Goal: Transaction & Acquisition: Purchase product/service

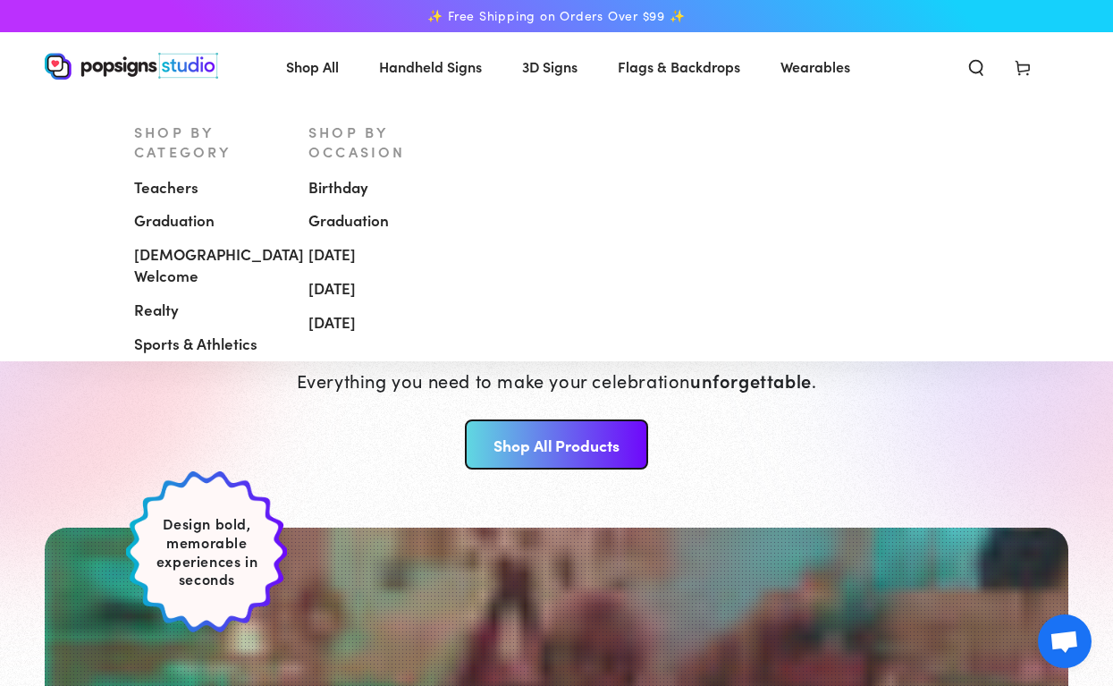
click at [233, 244] on span "[DEMOGRAPHIC_DATA] Welcome" at bounding box center [219, 265] width 170 height 43
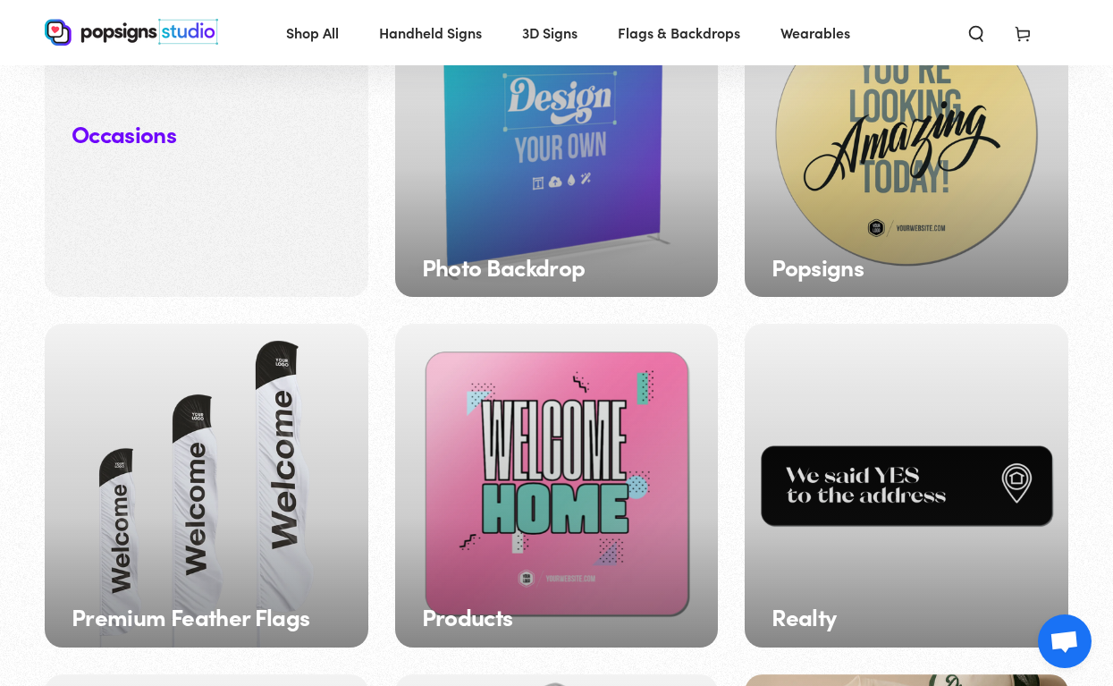
scroll to position [1662, 0]
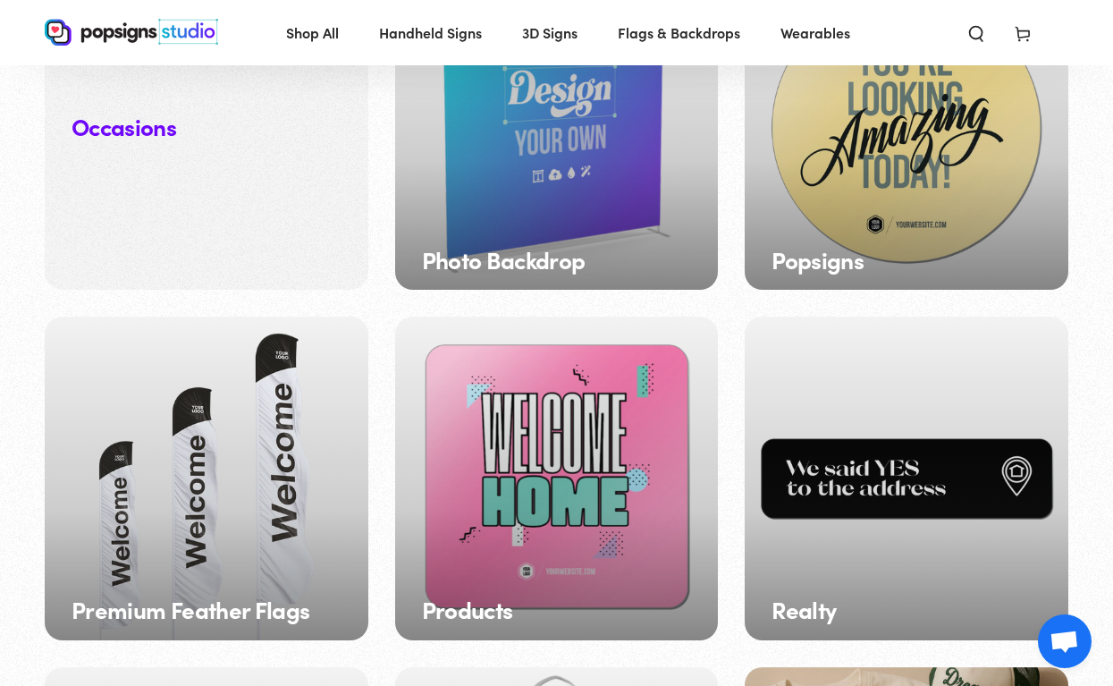
click at [831, 209] on div "Popsigns" at bounding box center [907, 129] width 324 height 324
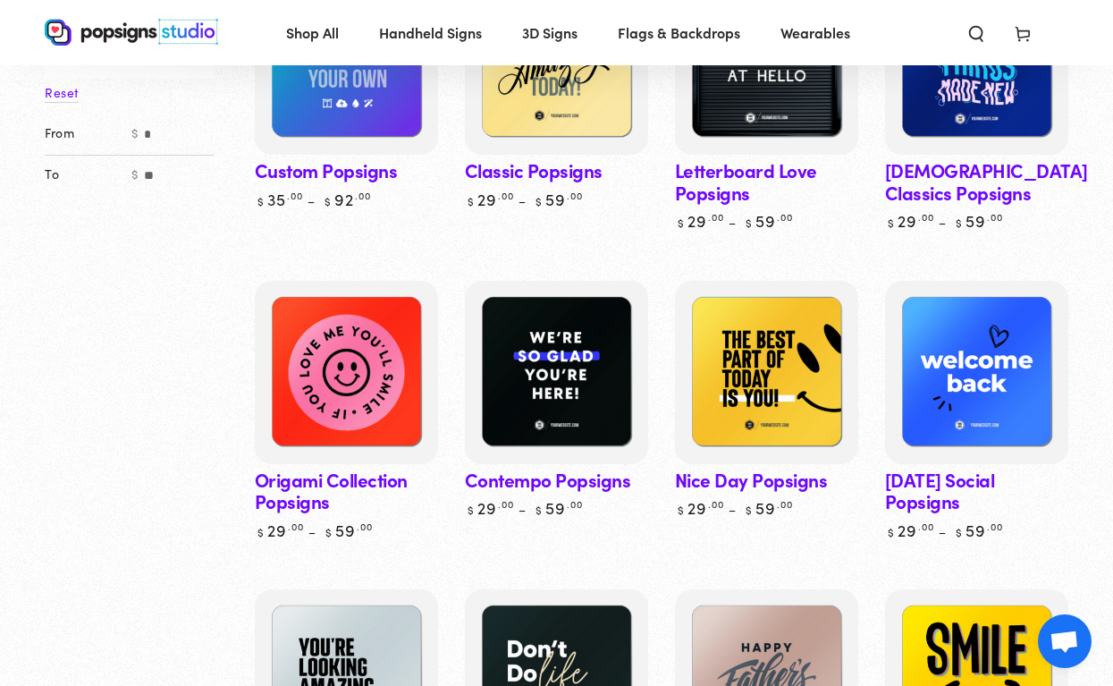
scroll to position [336, 0]
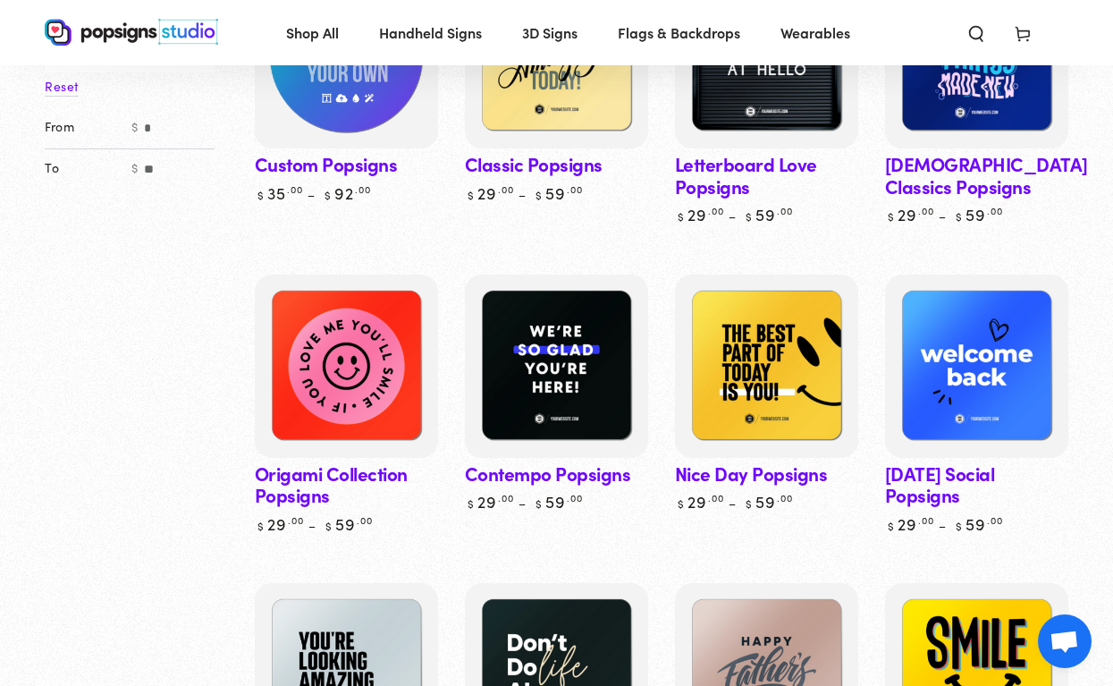
click at [369, 114] on img at bounding box center [346, 56] width 189 height 189
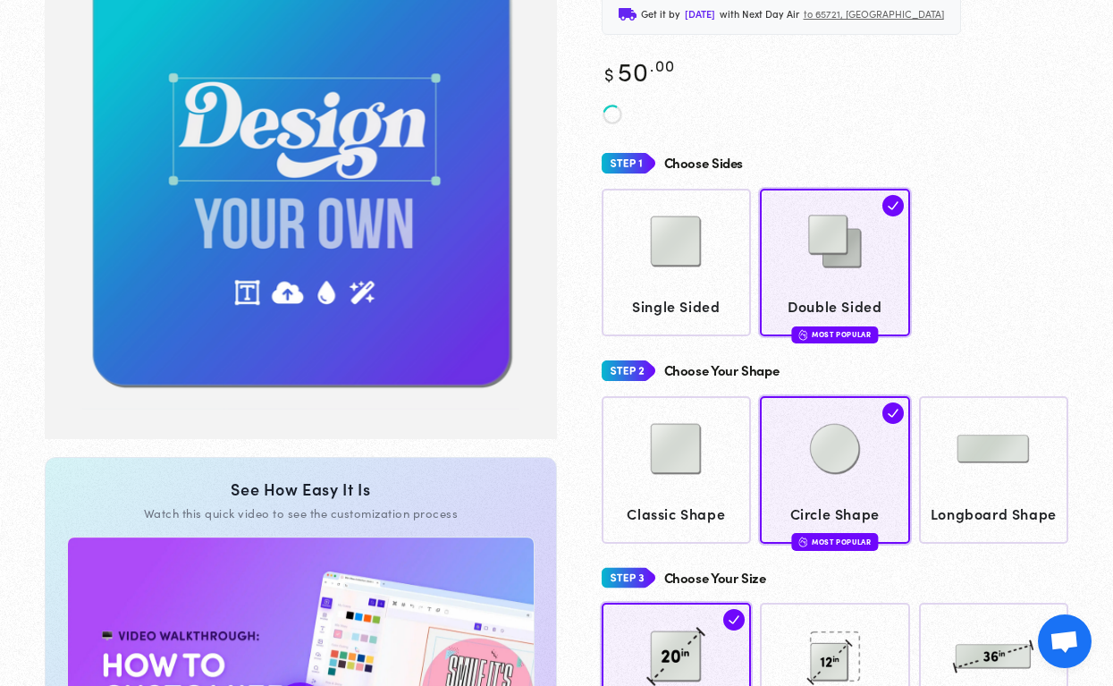
scroll to position [245, 0]
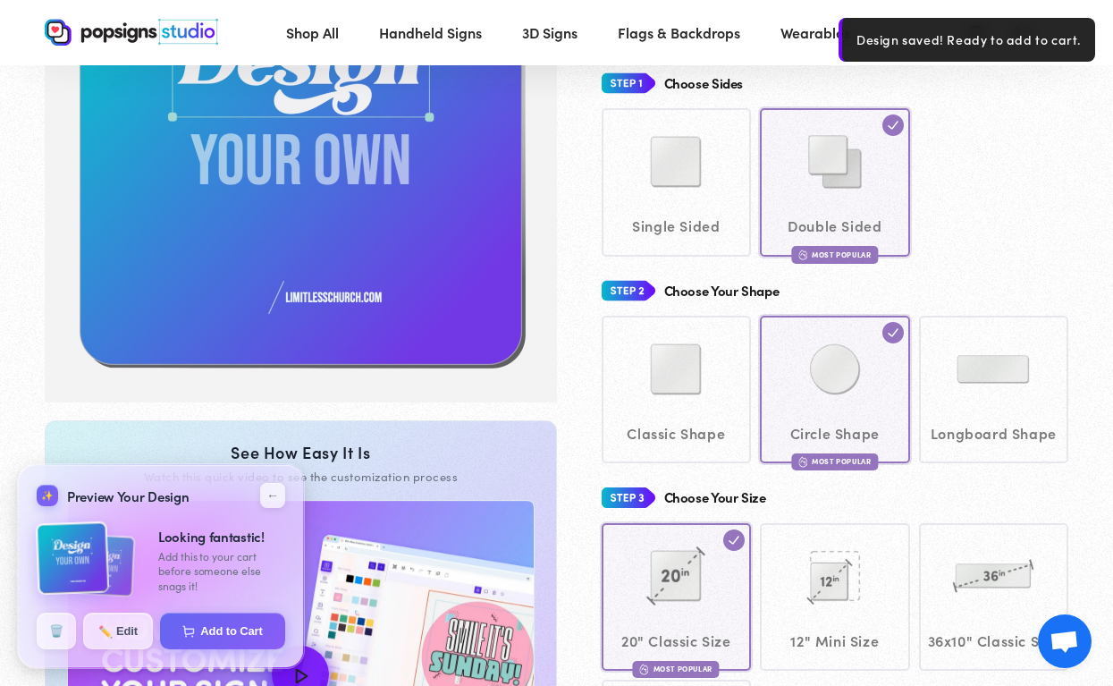
click at [837, 398] on div "Classic Shape Circle Shape Most Popular" at bounding box center [835, 389] width 467 height 147
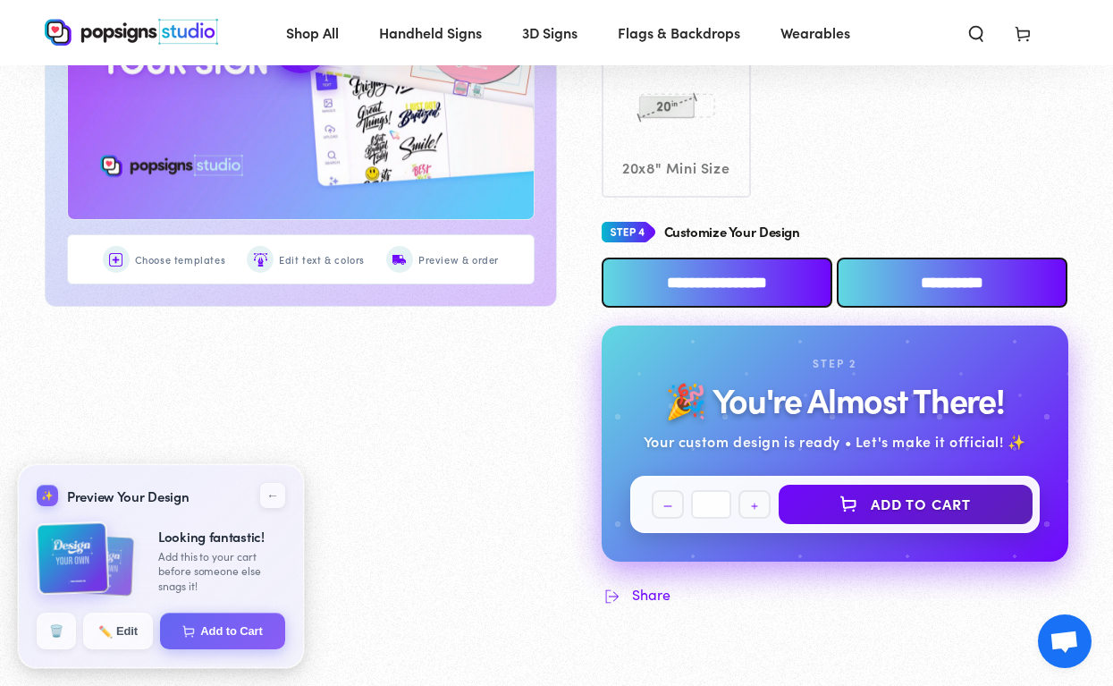
scroll to position [877, 0]
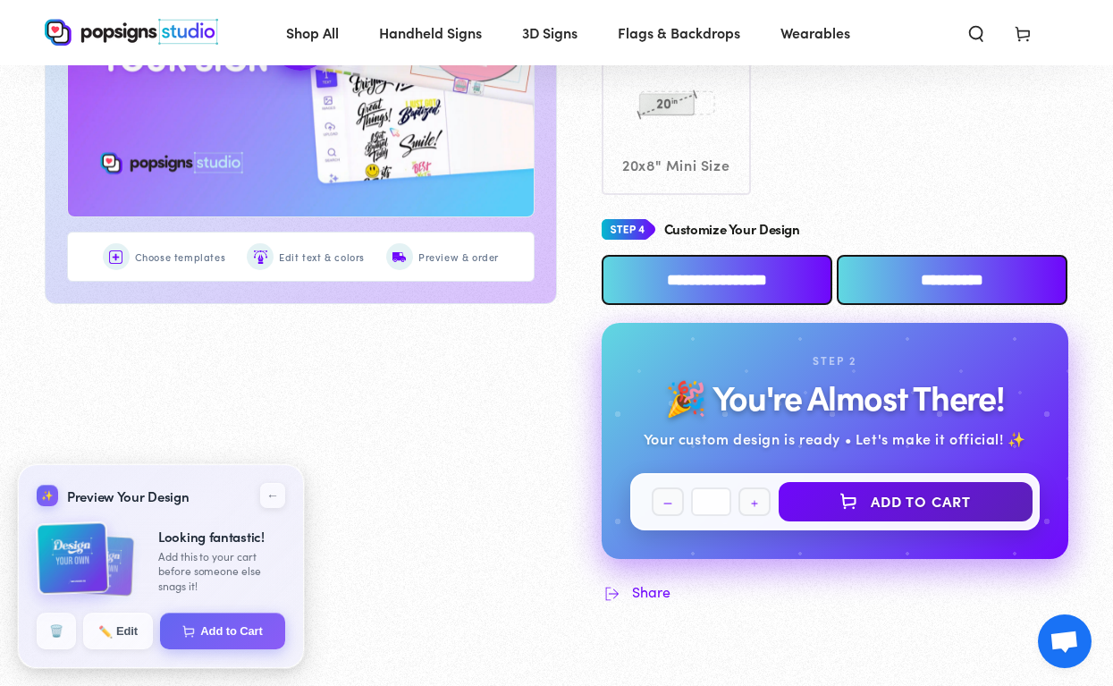
click at [753, 305] on input "**********" at bounding box center [717, 280] width 231 height 50
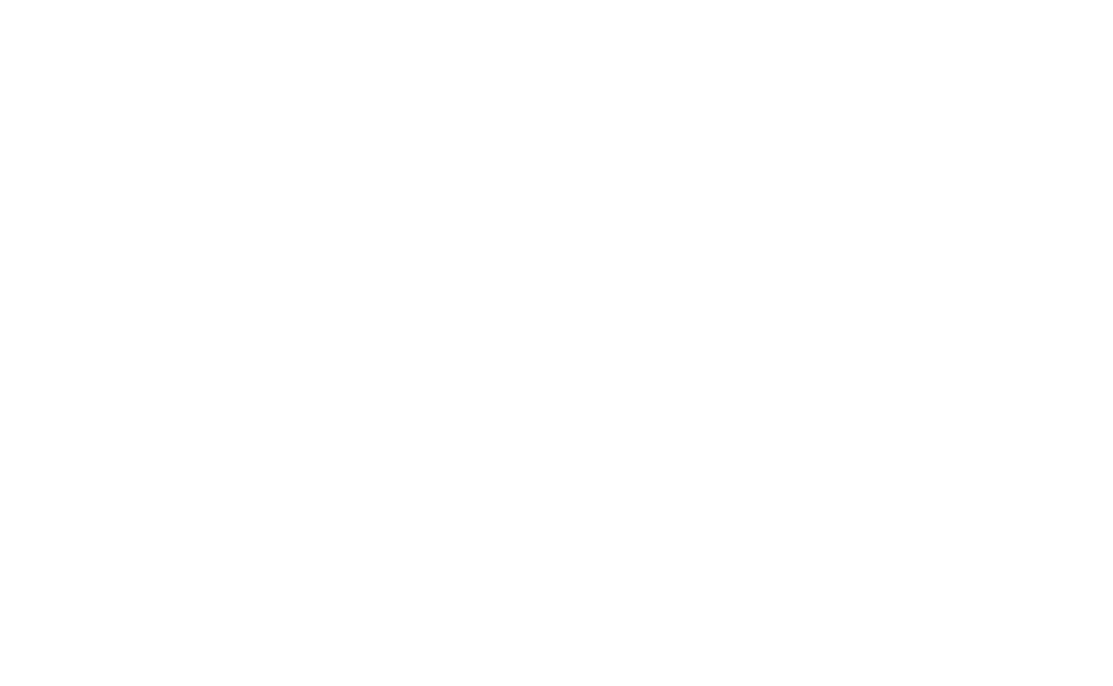
scroll to position [0, 0]
type textarea "An ancient tree with a door leading to a magical world"
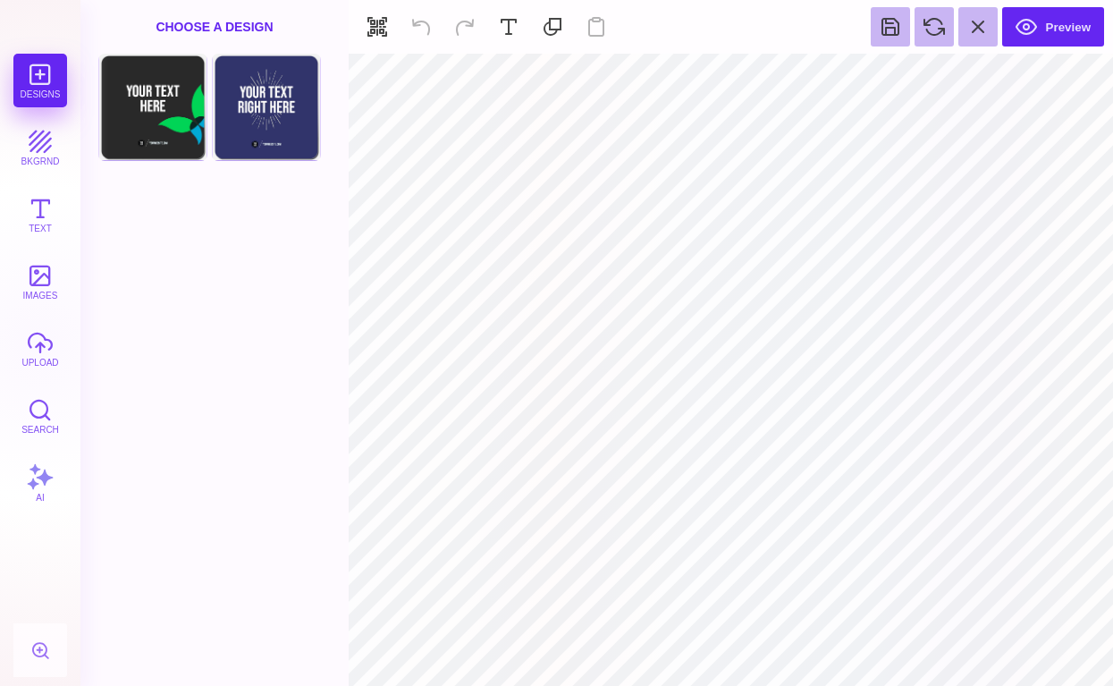
click at [53, 87] on div "Designs bkgrnd Text images upload Search AI" at bounding box center [40, 370] width 80 height 632
click at [43, 80] on div "Designs bkgrnd Text images upload Search AI" at bounding box center [40, 370] width 80 height 632
click at [38, 287] on button "images" at bounding box center [40, 282] width 54 height 54
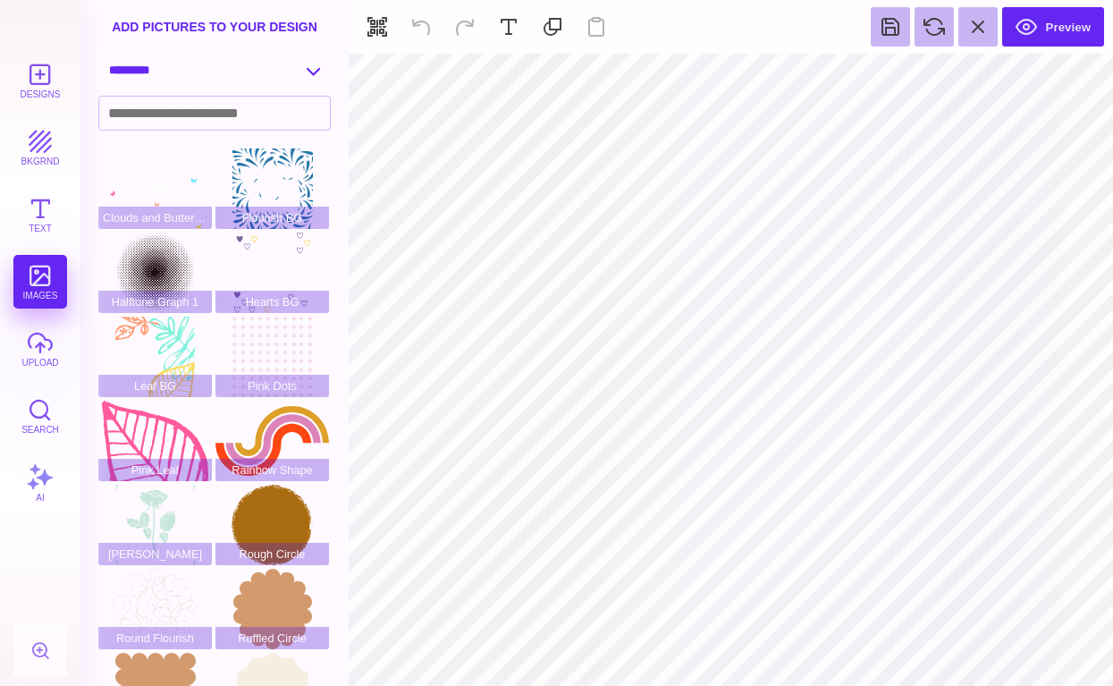
select select "**********"
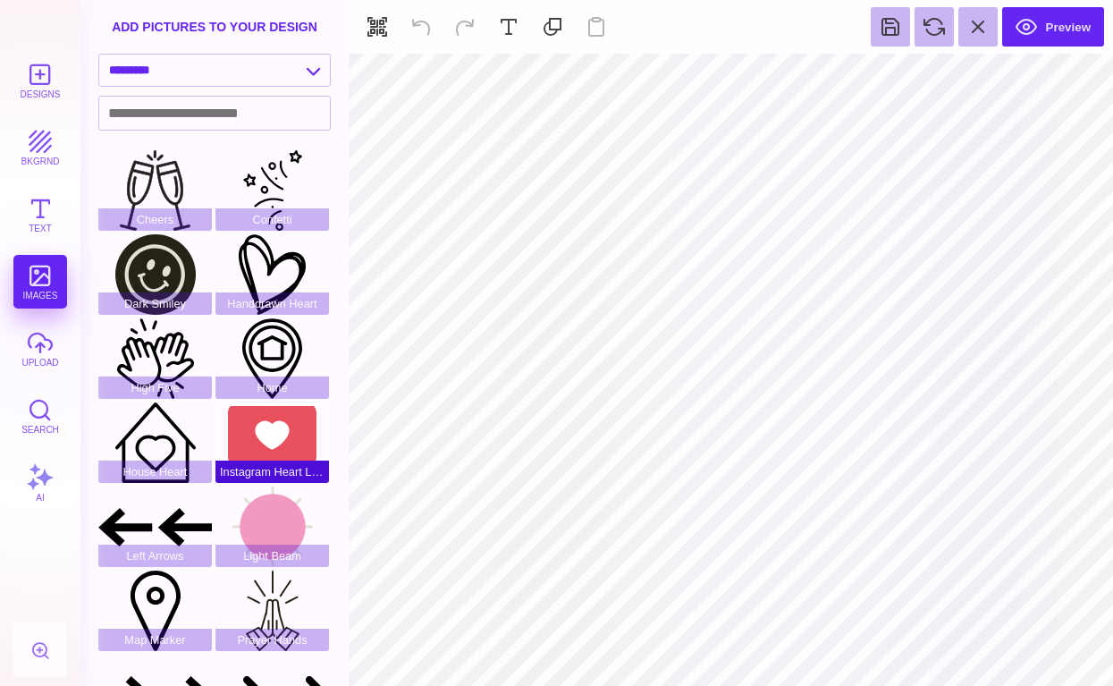
scroll to position [209, 0]
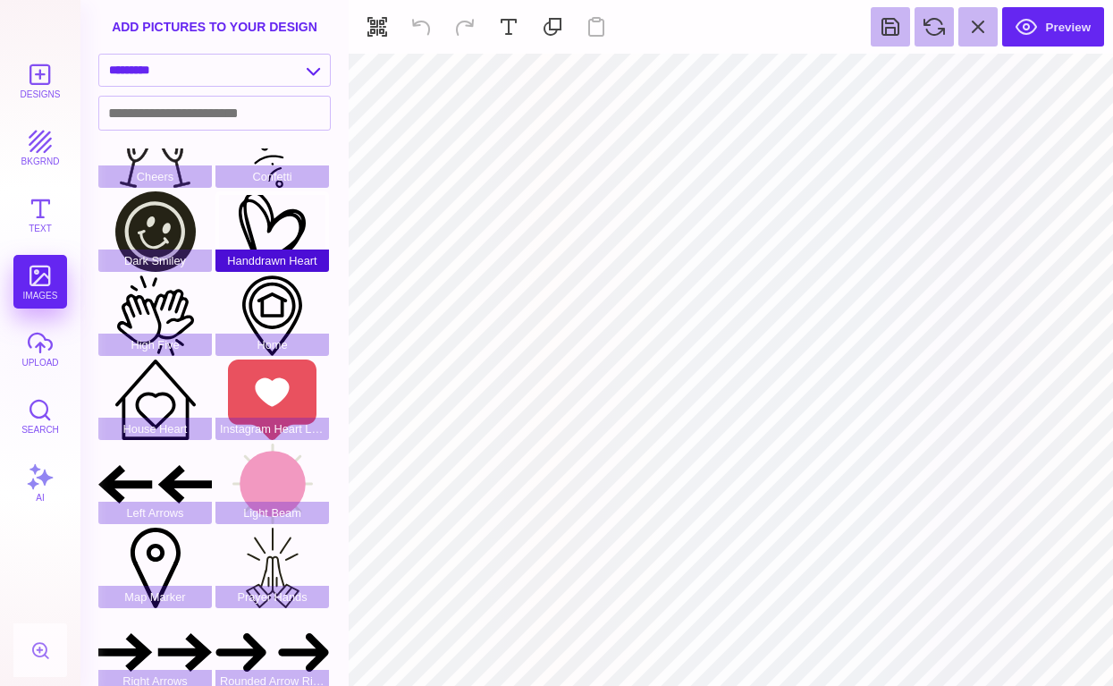
click at [263, 228] on div "Handdrawn Heart" at bounding box center [272, 231] width 114 height 80
click at [267, 240] on div "Handdrawn Heart" at bounding box center [272, 231] width 114 height 80
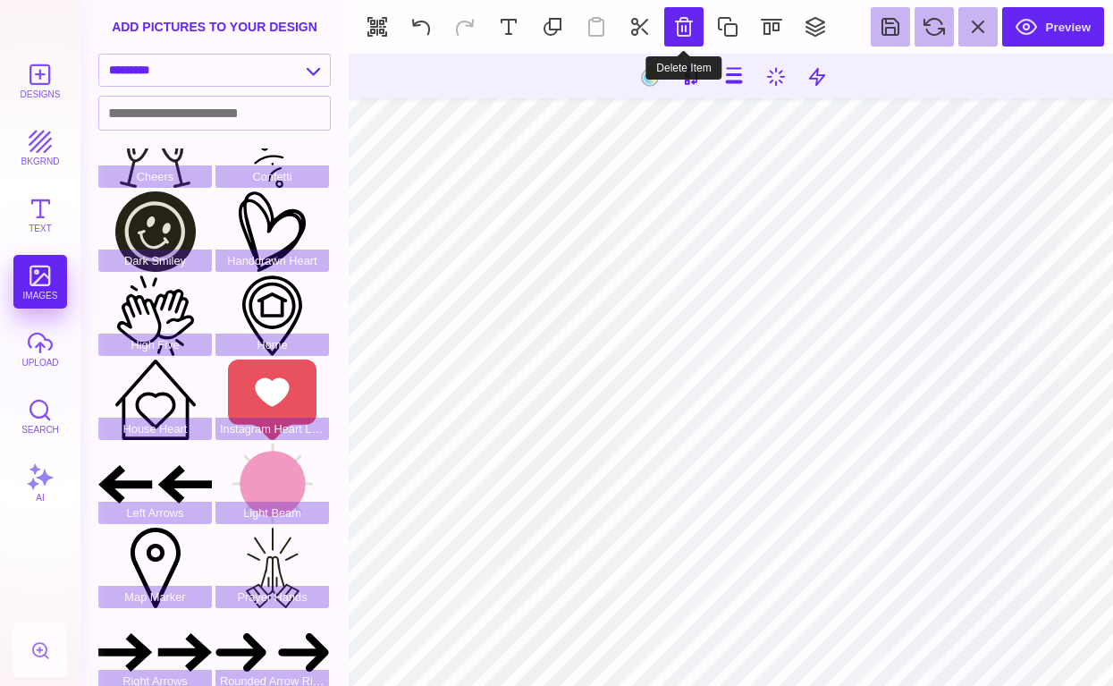
click at [669, 18] on button at bounding box center [683, 26] width 39 height 39
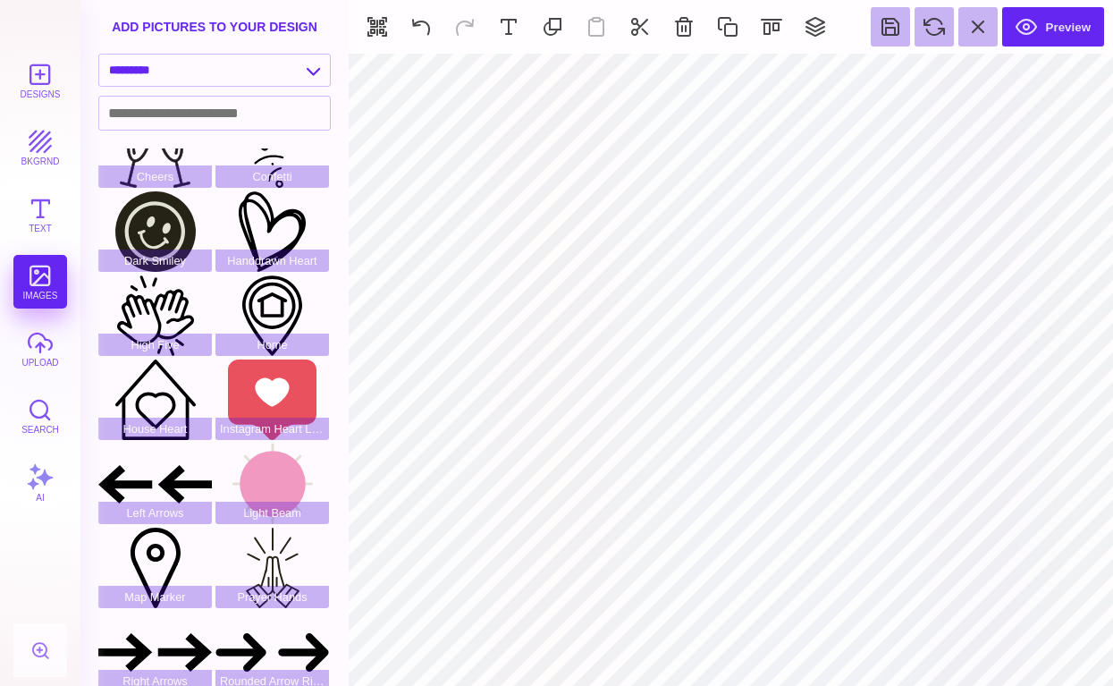
type input "#F1F1F2"
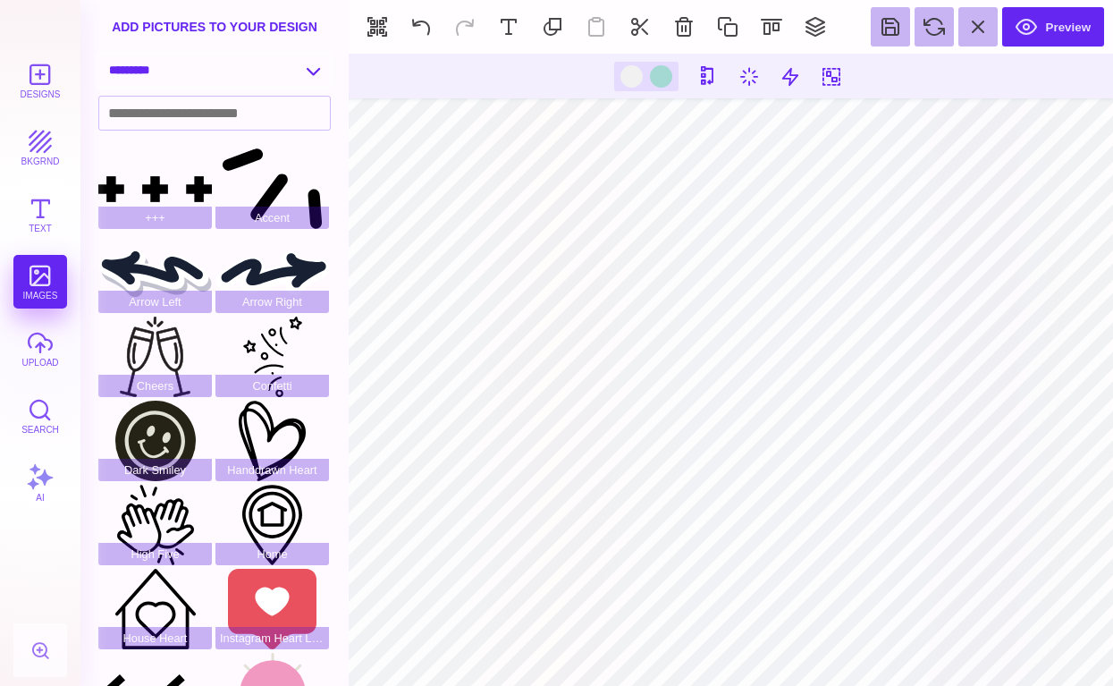
scroll to position [0, 0]
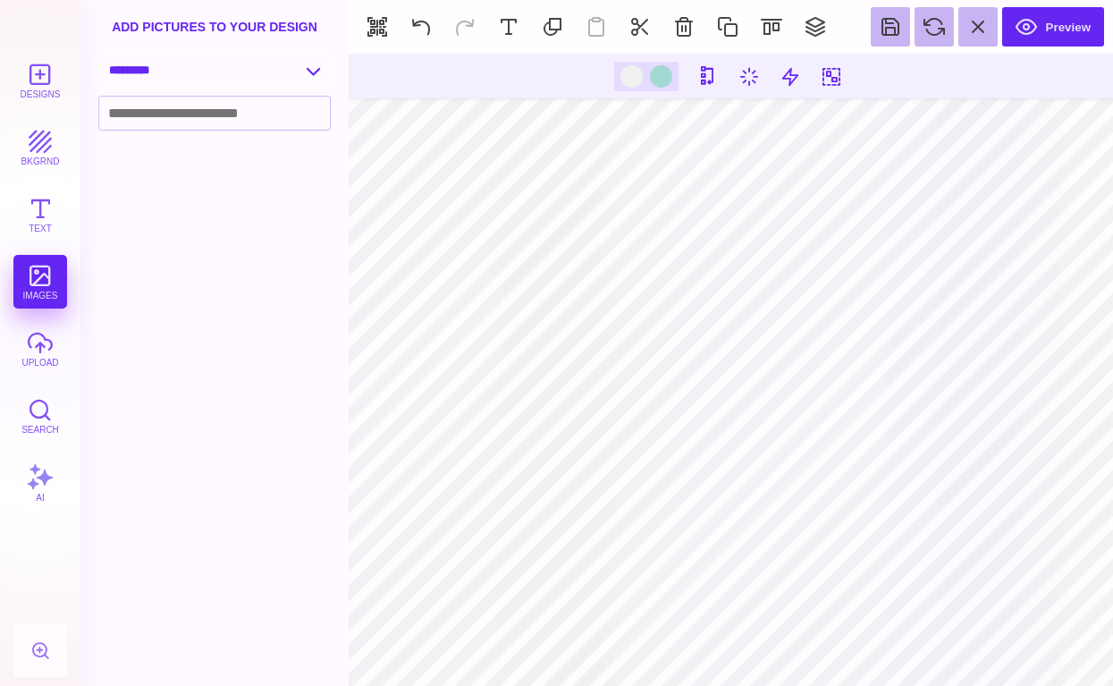
select select "**********"
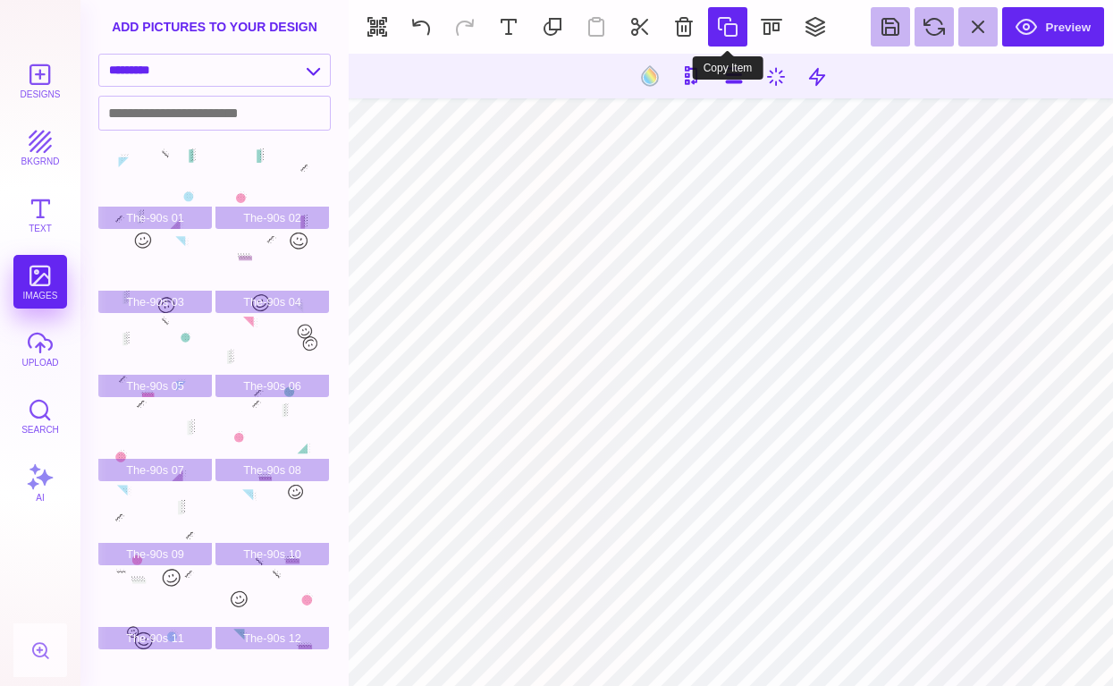
click at [745, 21] on button at bounding box center [727, 26] width 39 height 39
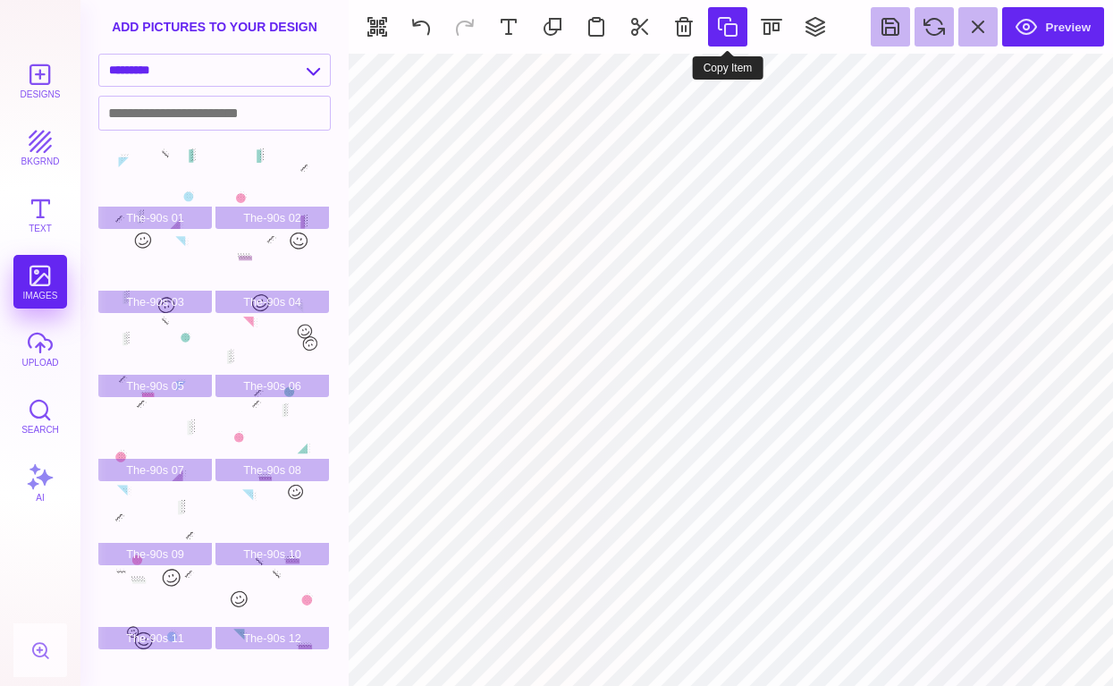
type input "#FFFFFF"
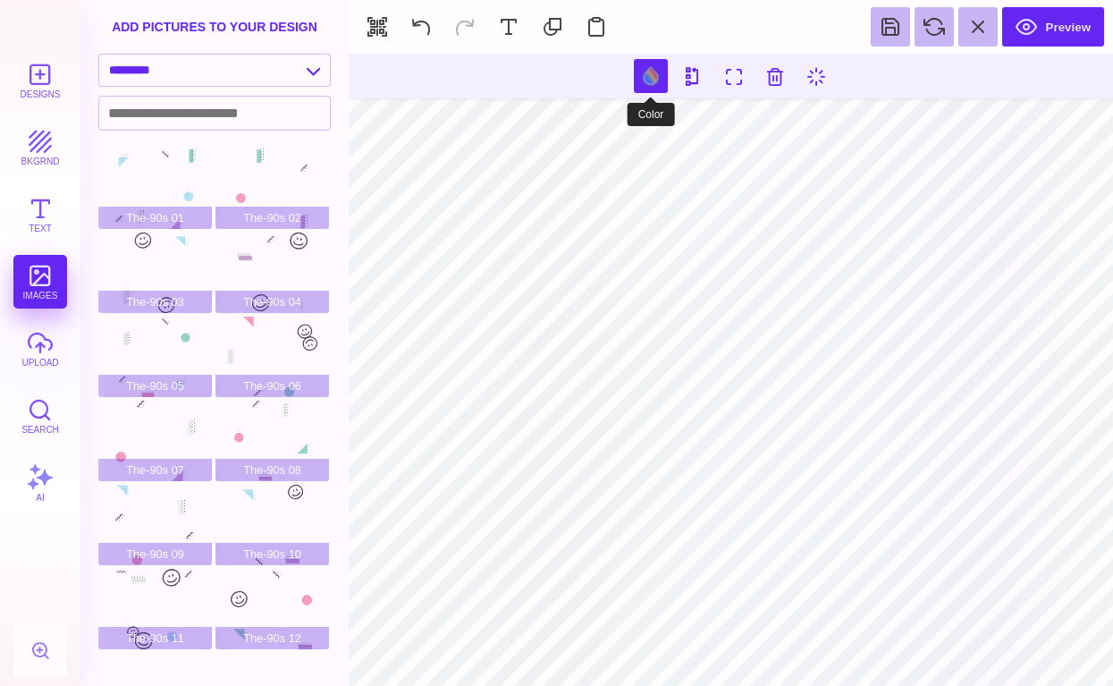
click at [648, 85] on button at bounding box center [651, 76] width 34 height 34
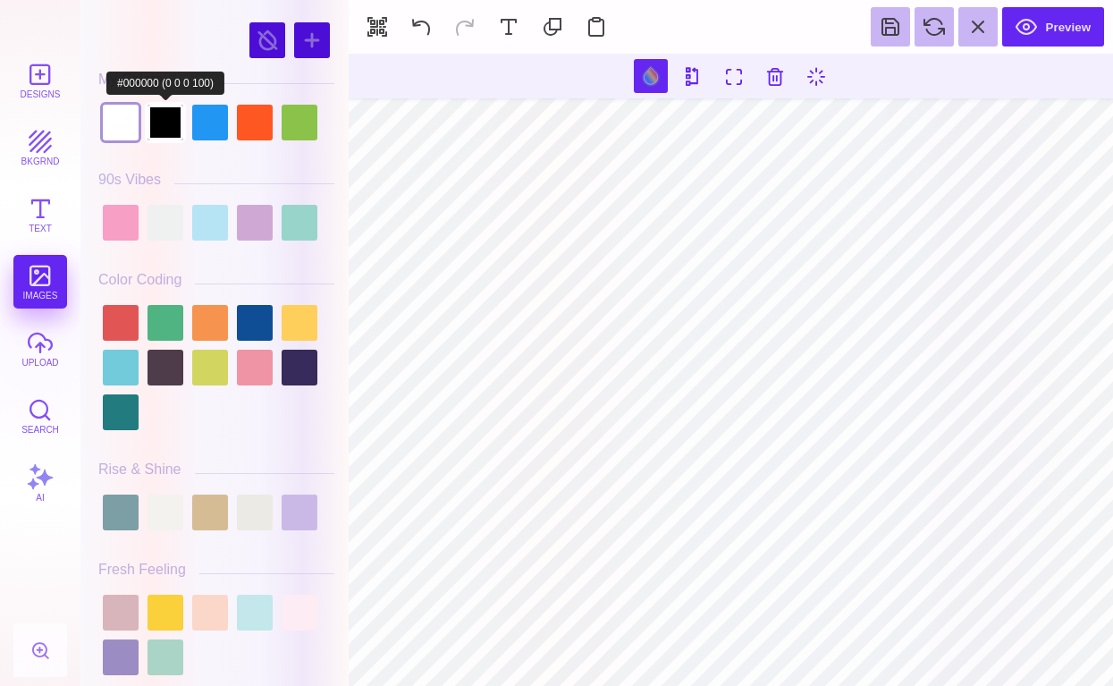
click at [165, 109] on div at bounding box center [165, 123] width 36 height 36
click at [130, 121] on div at bounding box center [121, 123] width 36 height 36
type input "#FFFFFF"
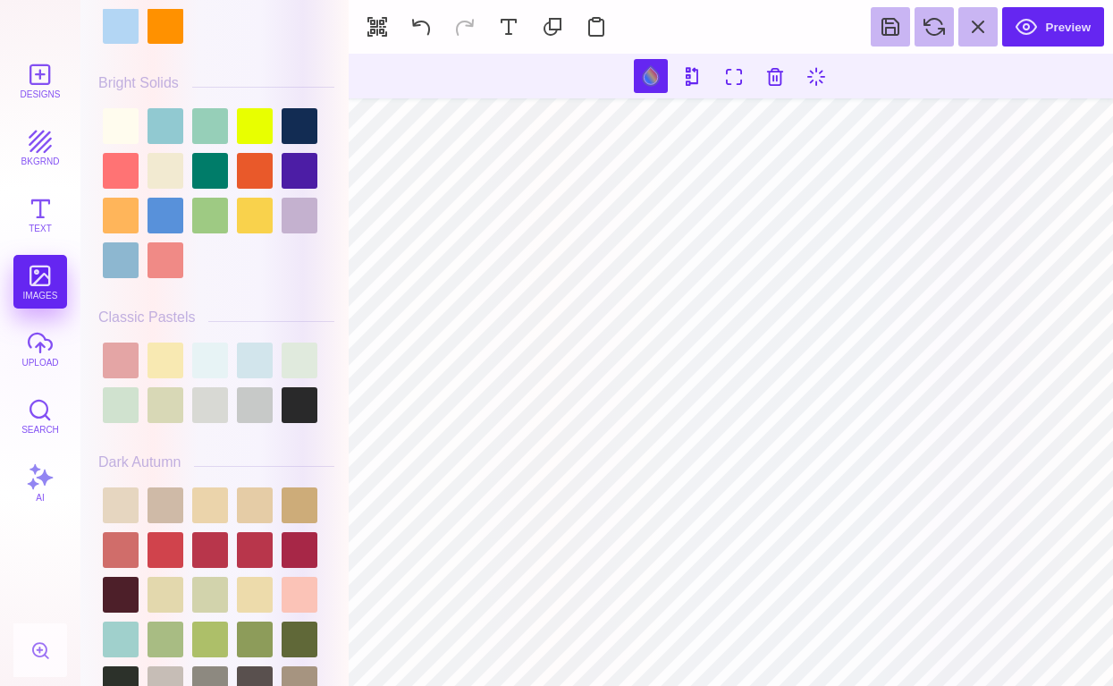
scroll to position [961, 0]
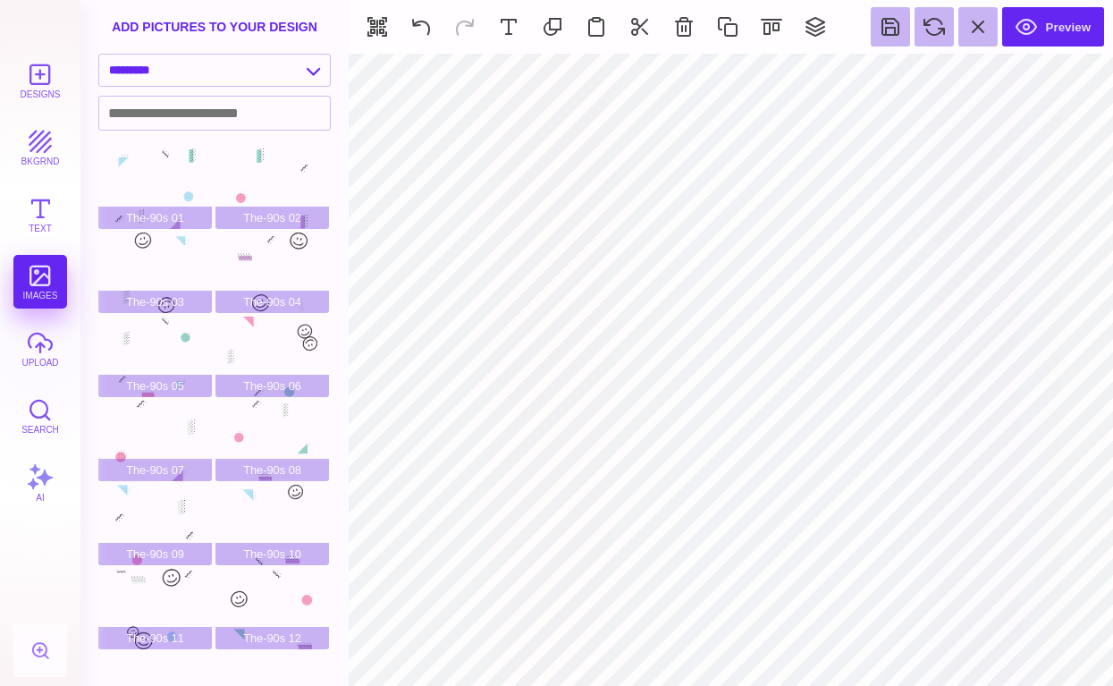
type input "#FFFFFF"
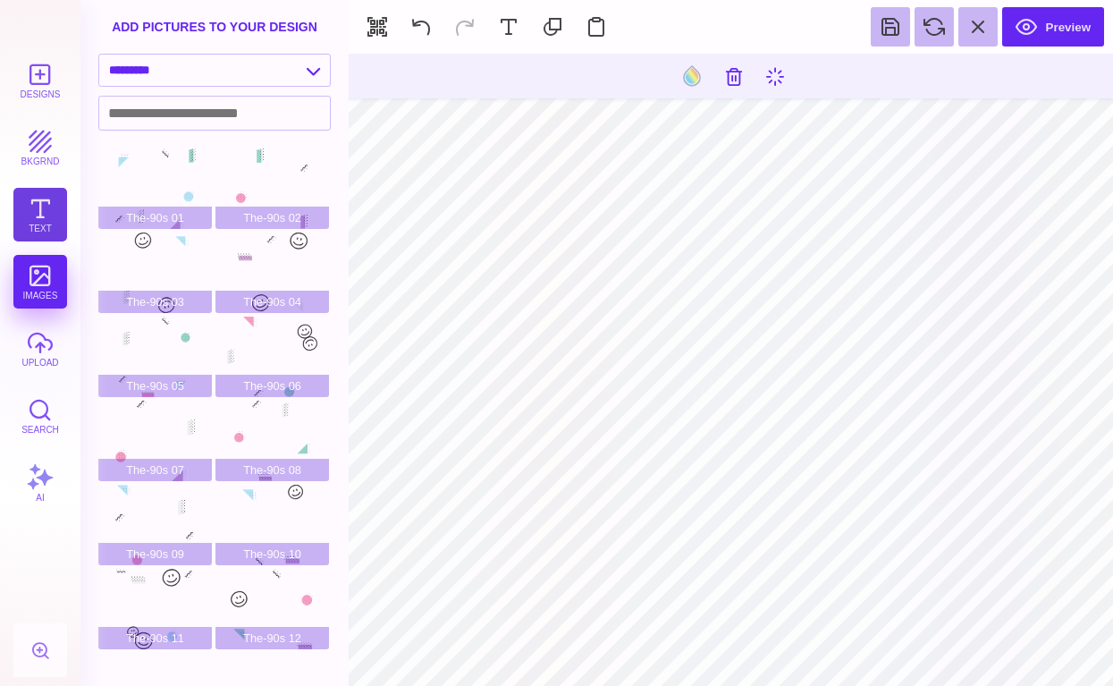
click at [44, 206] on button "Text" at bounding box center [40, 215] width 54 height 54
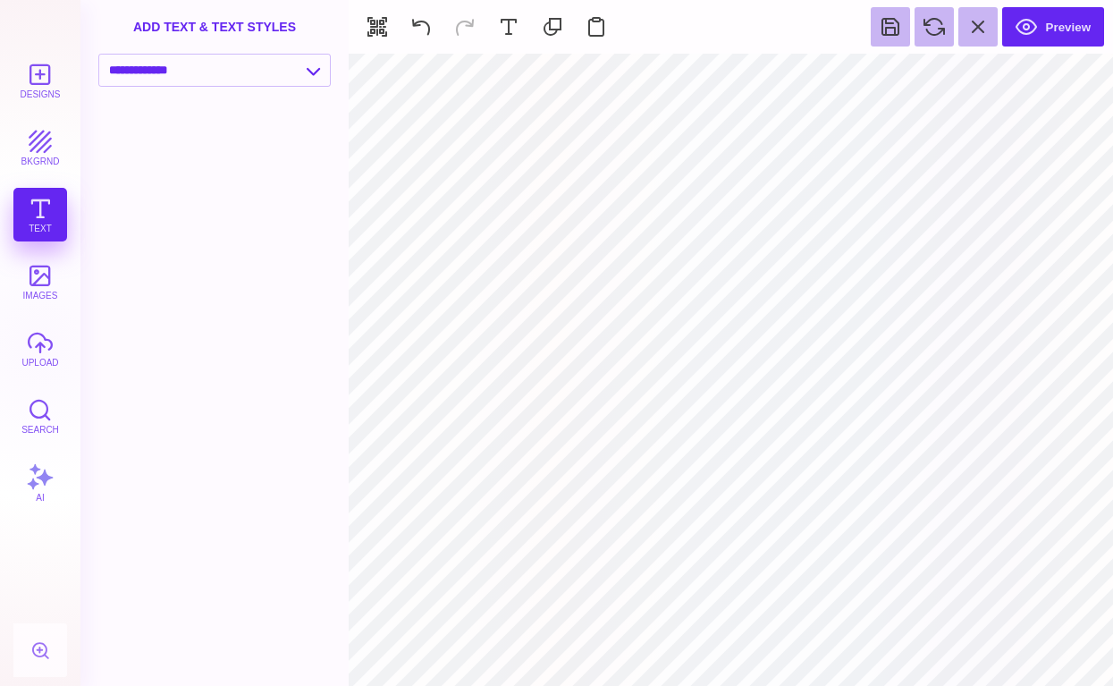
click at [159, 51] on div "add text & text styles" at bounding box center [214, 27] width 268 height 54
select select "**********"
click at [201, 157] on div "100th Day of School Back To School Be My Valentine Crazy Hair Day_1 First Day O…" at bounding box center [219, 395] width 243 height 581
click at [164, 141] on div "100th Day of School Back To School Be My Valentine Crazy Hair Day_1 First Day O…" at bounding box center [219, 395] width 243 height 581
click at [169, 359] on div "100th Day of School Back To School Be My Valentine Crazy Hair Day_1 First Day O…" at bounding box center [219, 395] width 243 height 581
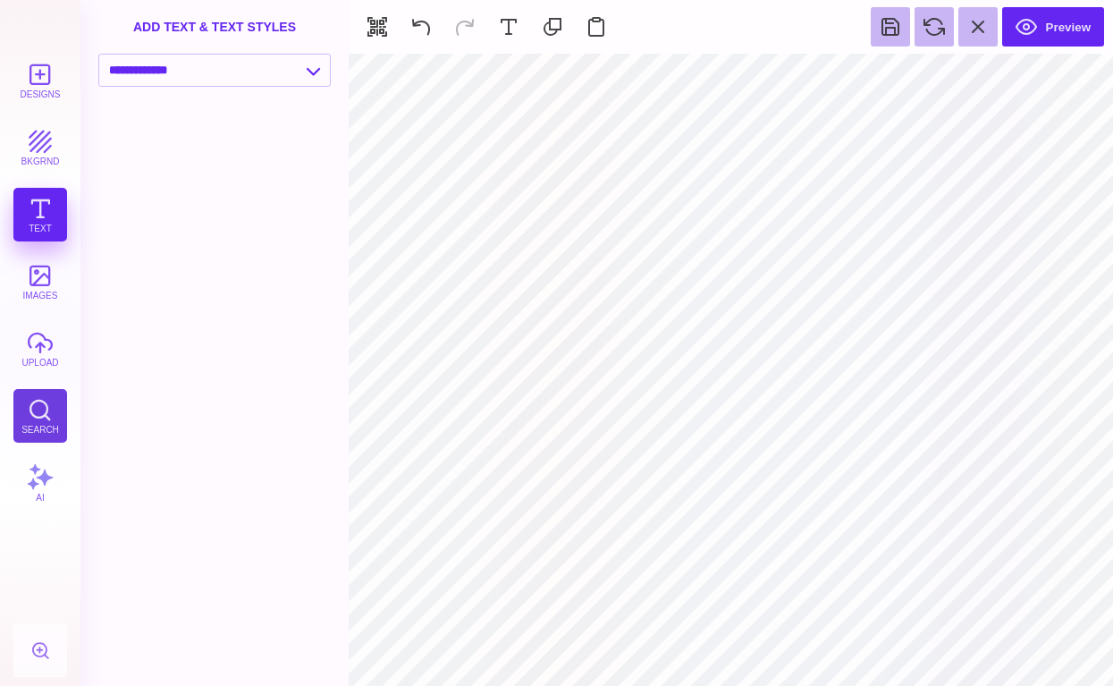
click at [53, 425] on button "Search" at bounding box center [40, 416] width 54 height 54
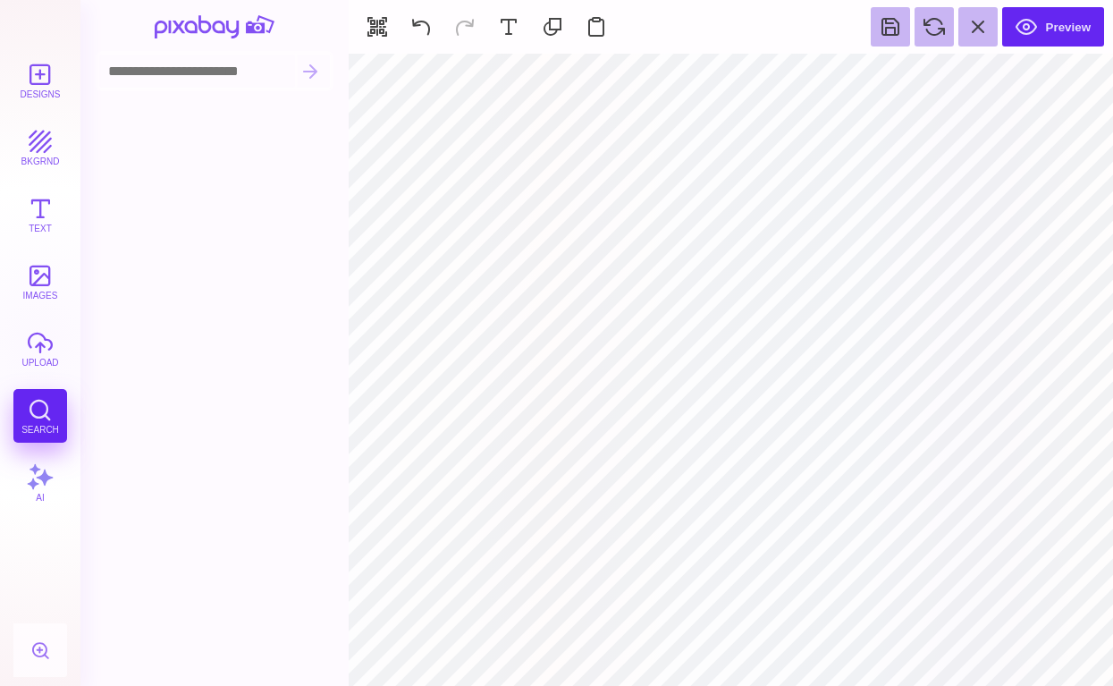
click at [181, 75] on input at bounding box center [197, 71] width 196 height 33
type input "******"
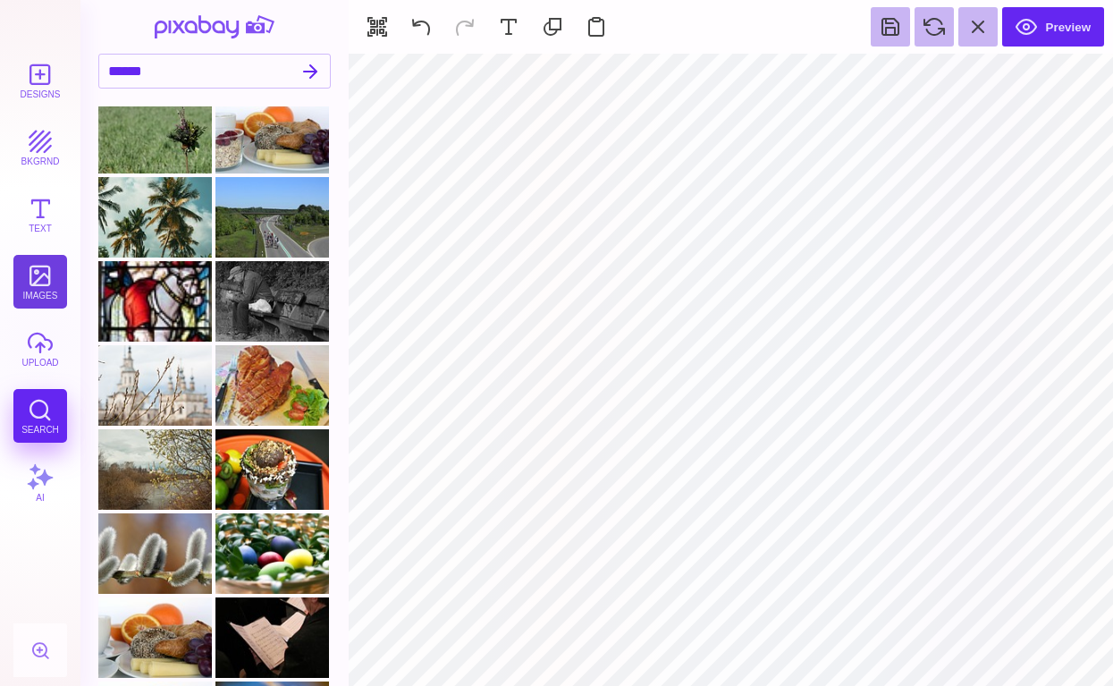
click at [46, 276] on button "images" at bounding box center [40, 282] width 54 height 54
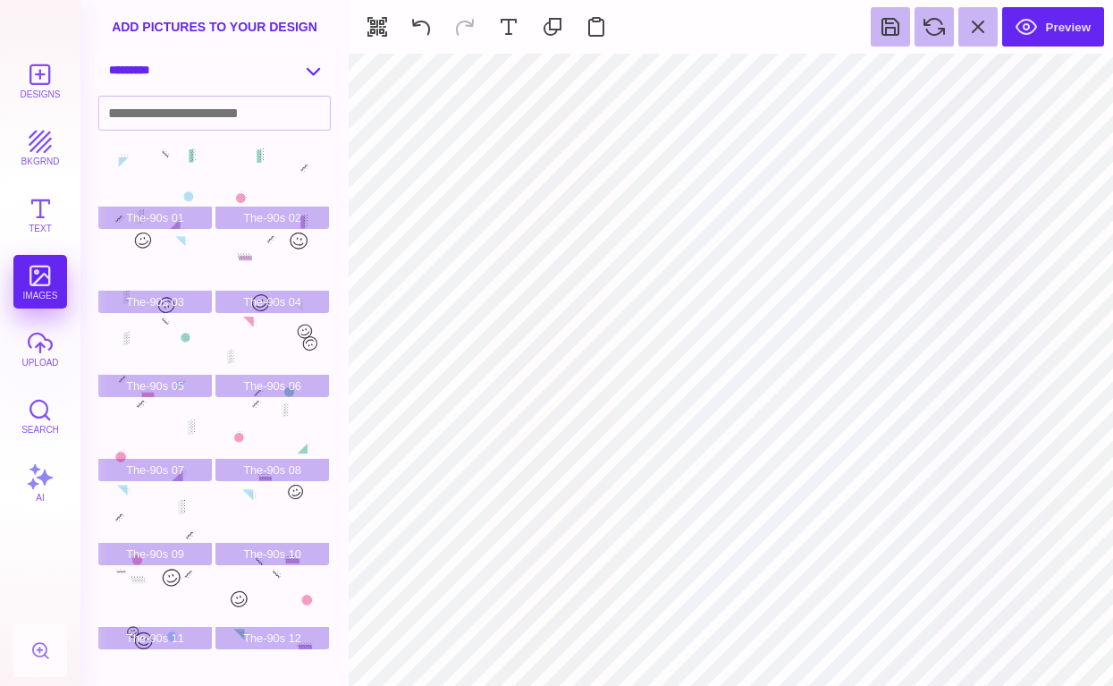
select select "**********"
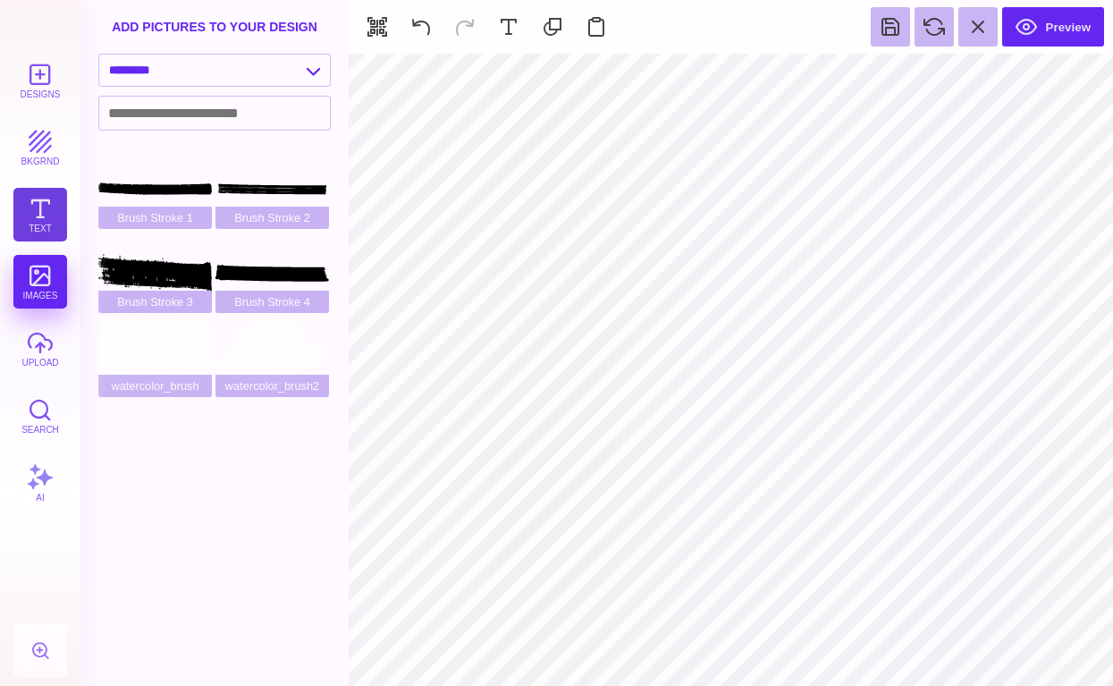
click at [18, 230] on button "Text" at bounding box center [40, 215] width 54 height 54
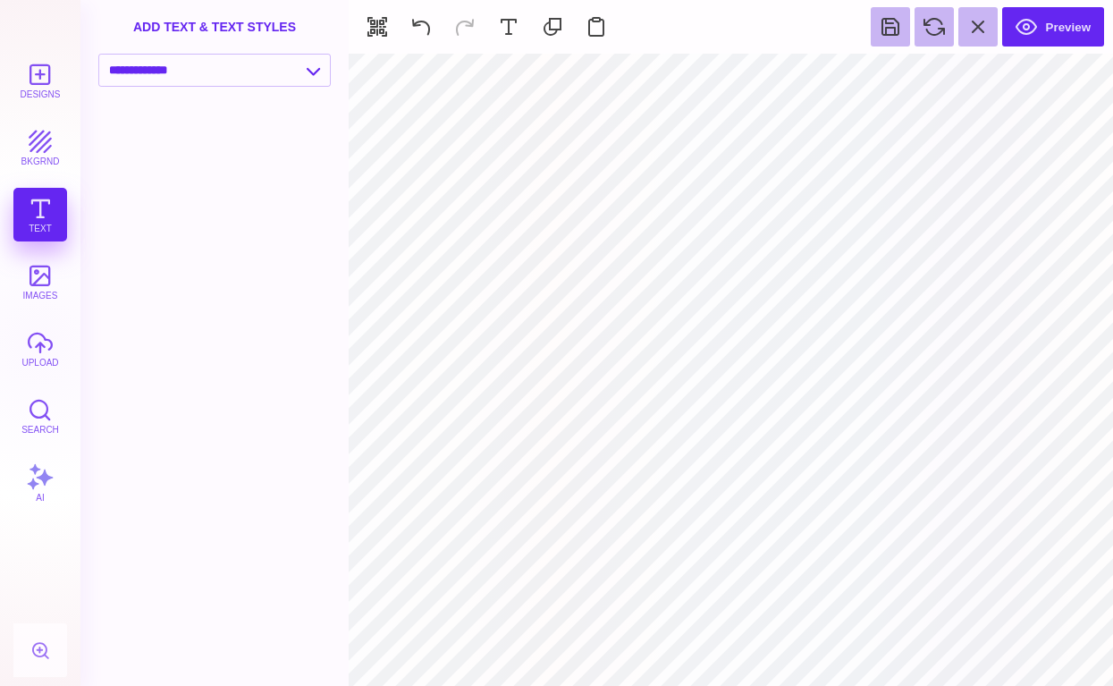
click at [216, 87] on div "**********" at bounding box center [214, 75] width 268 height 42
select select "**********"
click at [225, 161] on div "100th Day of School Back To School Be My Valentine Crazy Hair Day_1 First Day O…" at bounding box center [219, 395] width 243 height 581
click at [326, 409] on div "100th Day of School Back To School Be My Valentine Crazy Hair Day_1 First Day O…" at bounding box center [219, 395] width 243 height 581
click at [517, 15] on button at bounding box center [508, 26] width 39 height 39
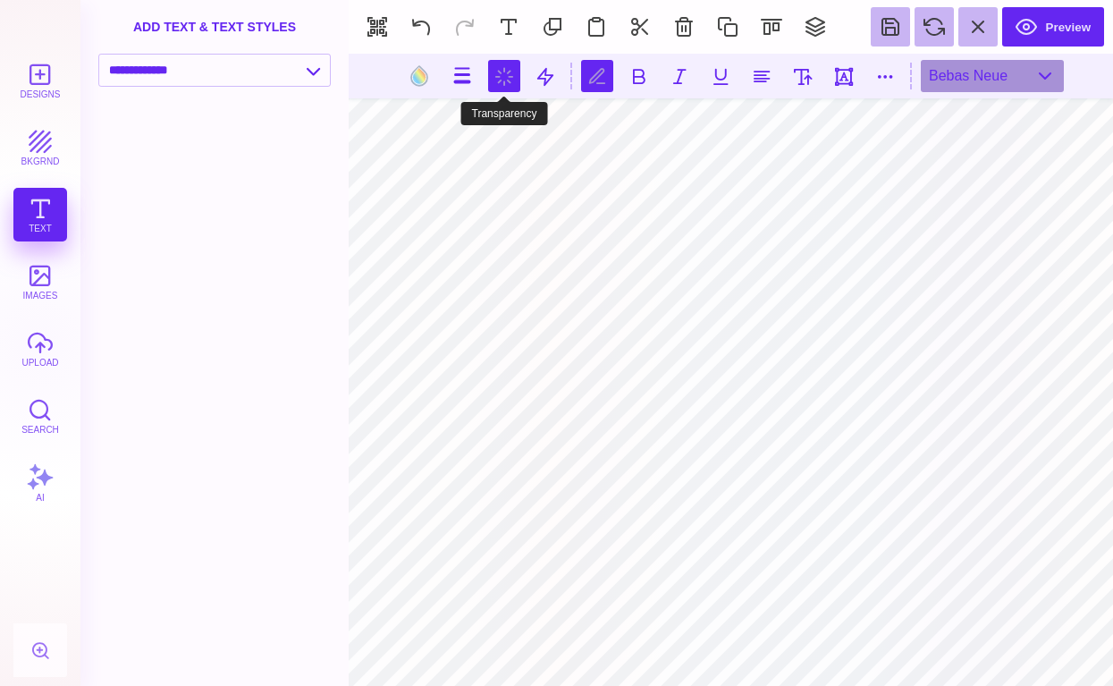
scroll to position [0, 2]
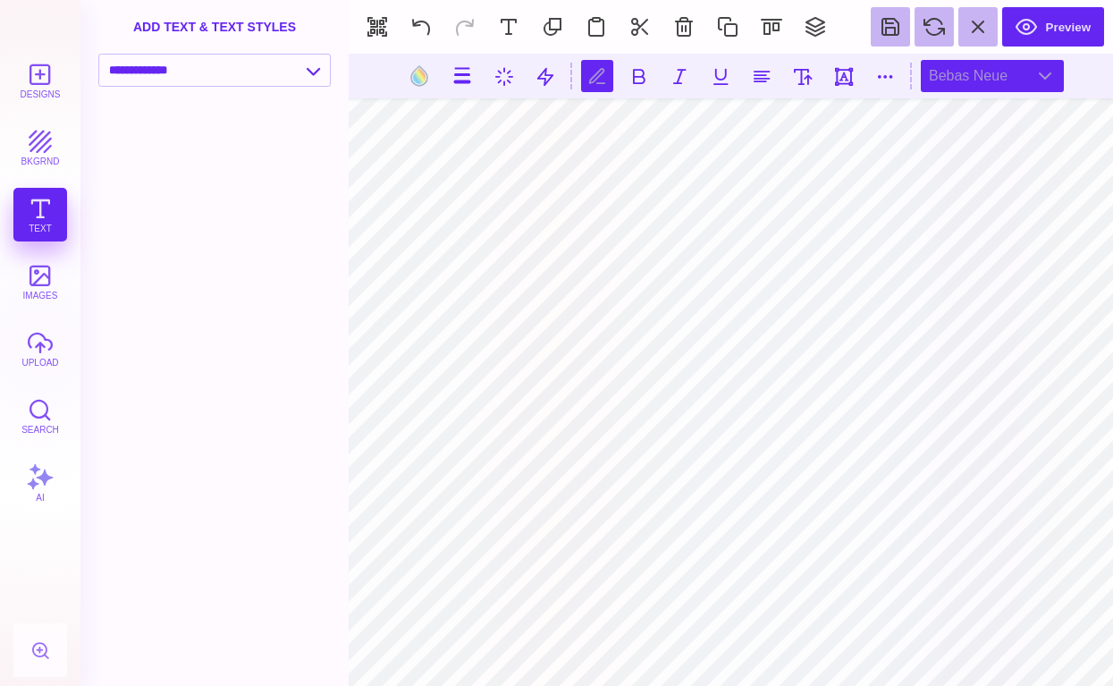
click at [946, 77] on div "Bebas Neue" at bounding box center [992, 76] width 143 height 32
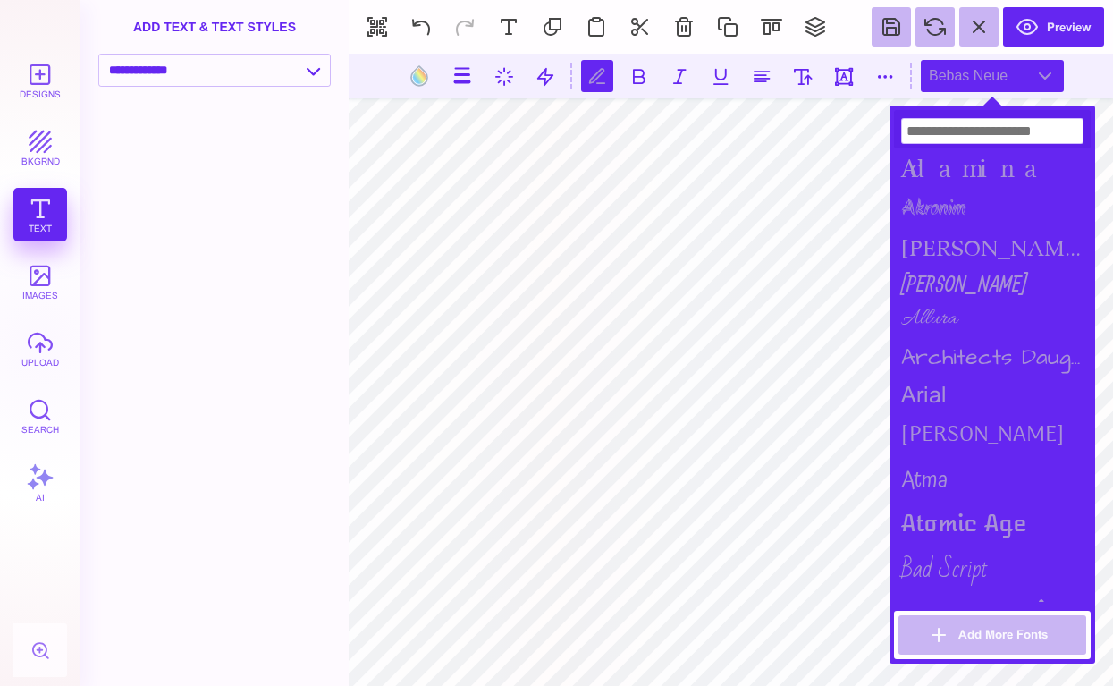
scroll to position [0, 0]
type textarea "*"
click at [984, 123] on input at bounding box center [992, 131] width 182 height 26
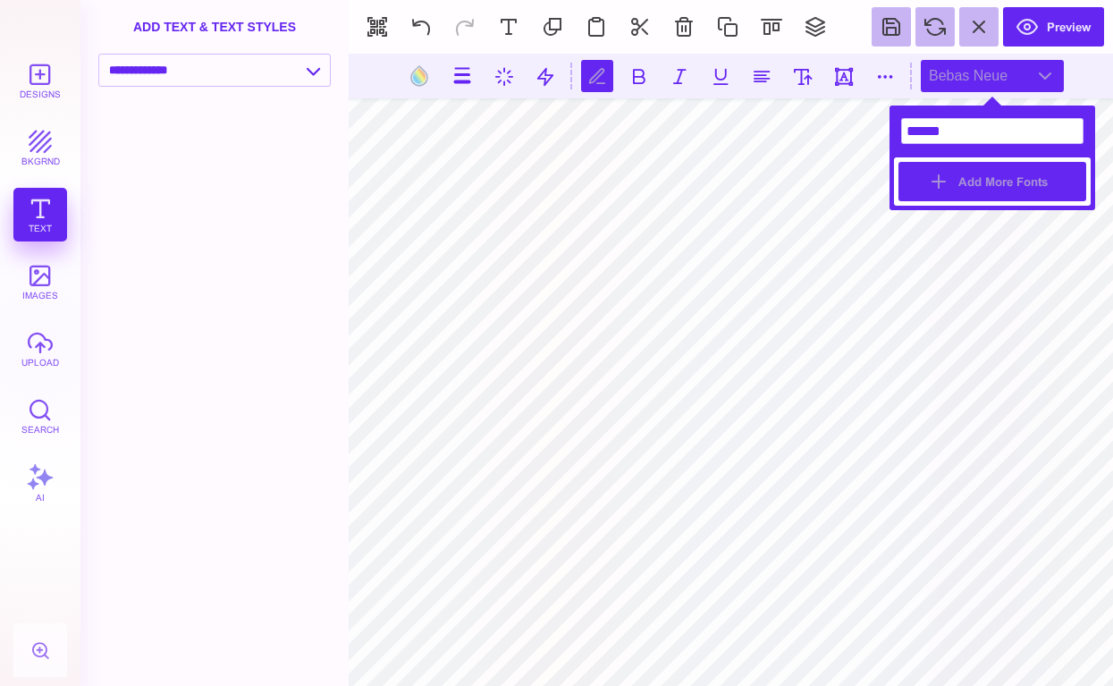
type input "******"
click at [1005, 183] on button "Add More Fonts" at bounding box center [992, 181] width 188 height 39
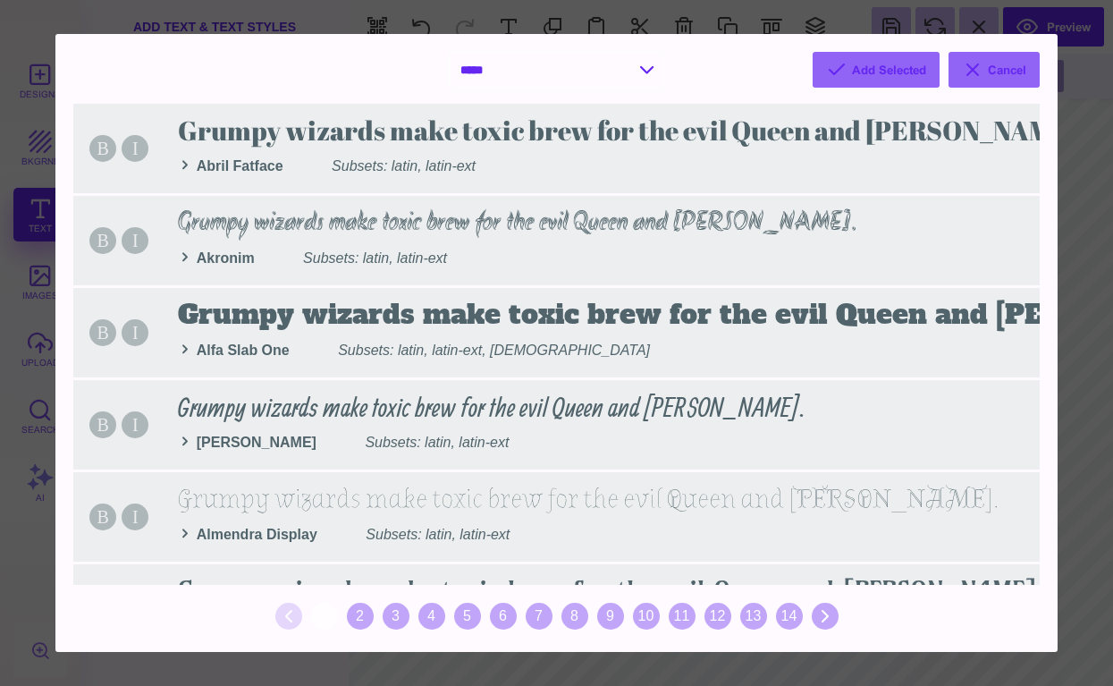
select select "*"
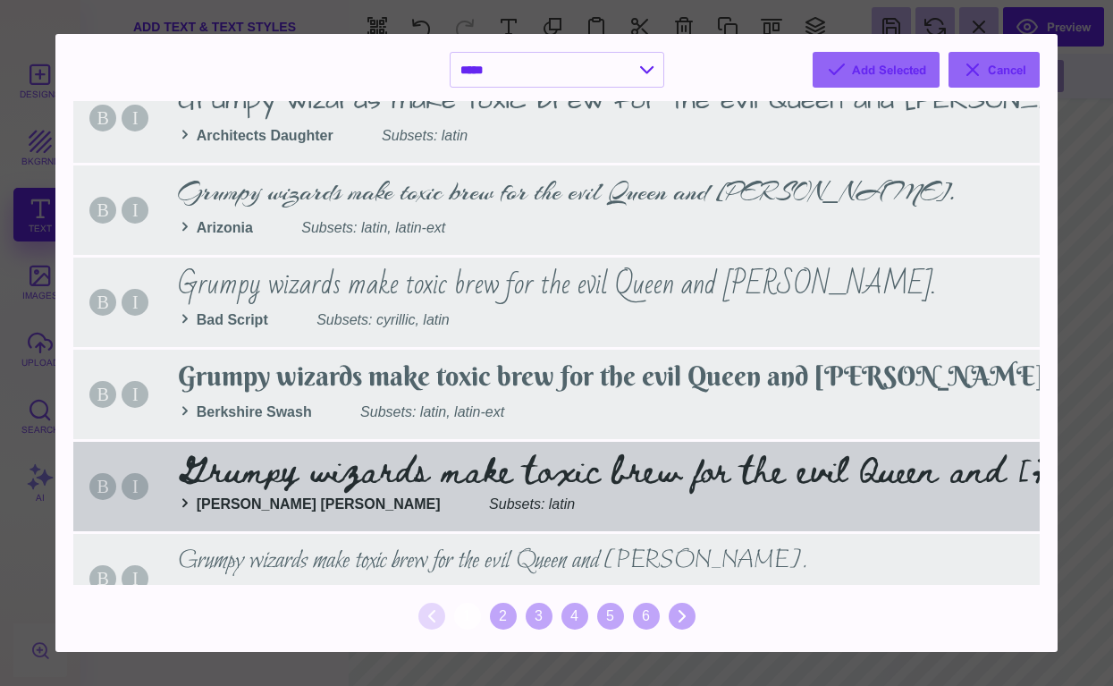
scroll to position [672, 0]
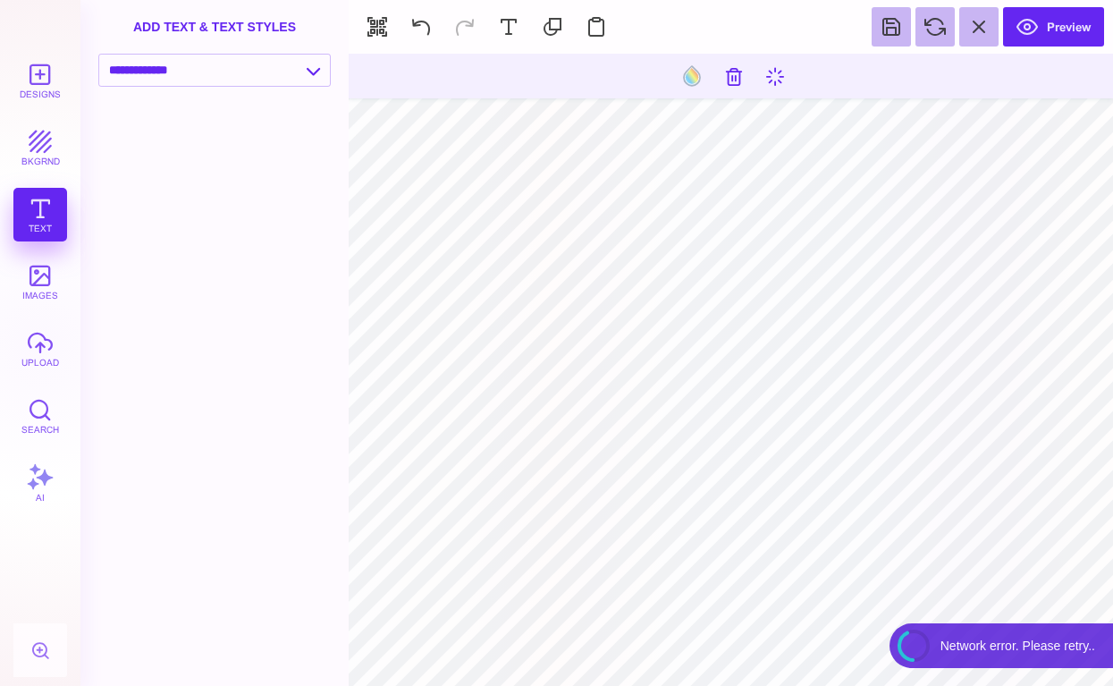
type input "#000000"
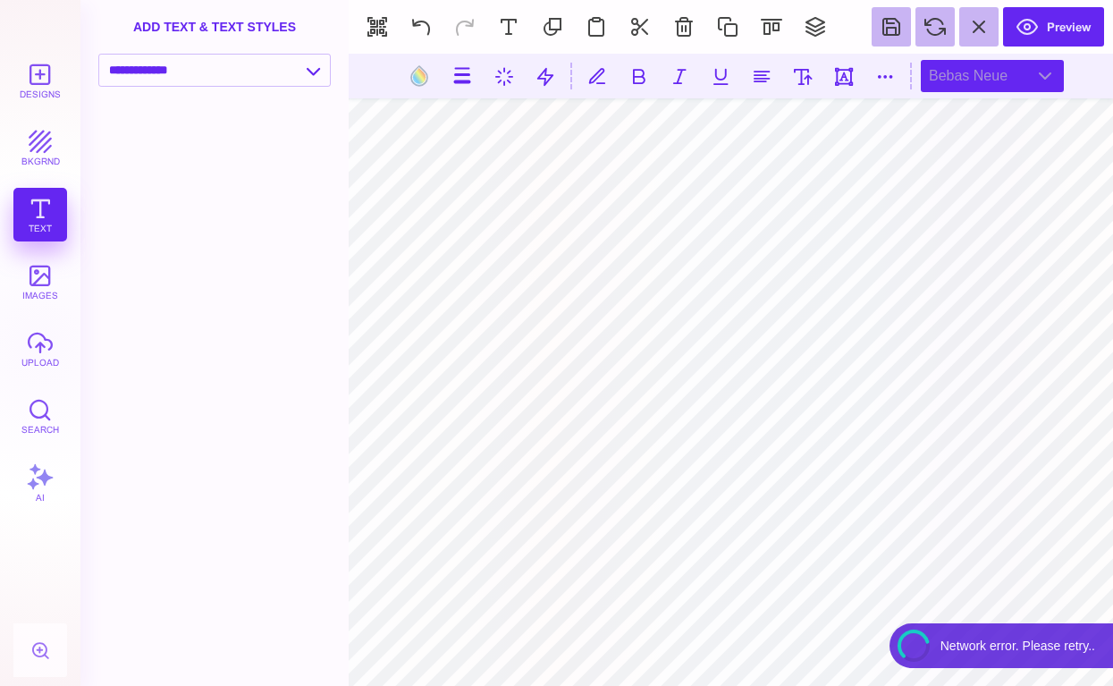
click at [962, 66] on div "Bebas Neue" at bounding box center [992, 76] width 143 height 32
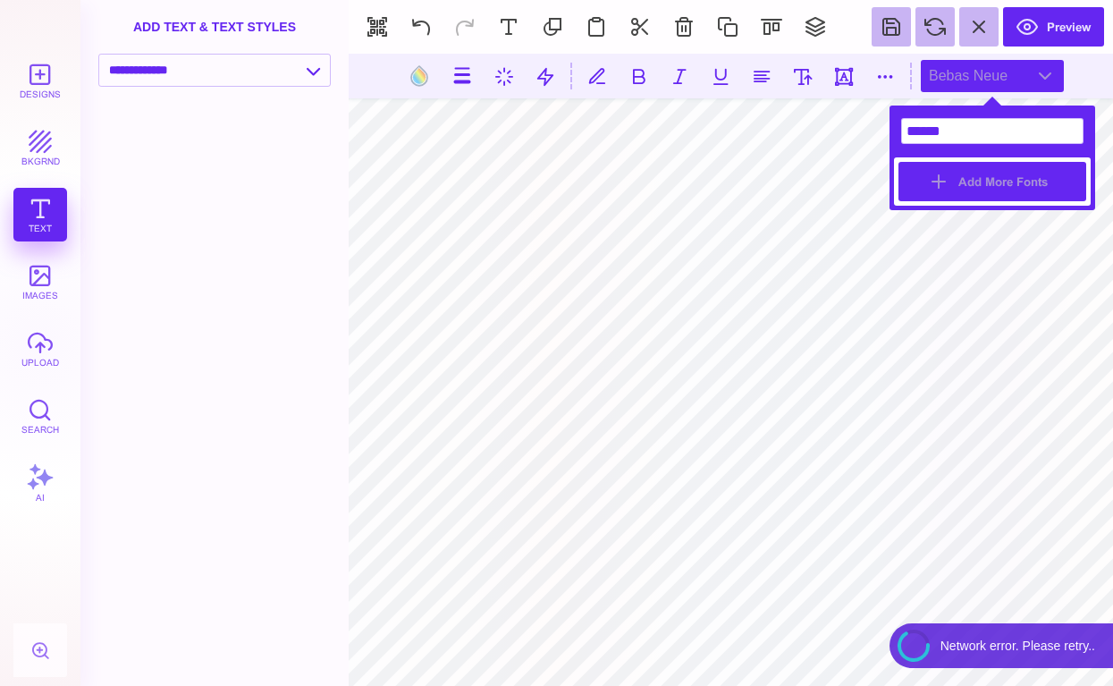
click at [938, 176] on button "Add More Fonts" at bounding box center [992, 181] width 188 height 39
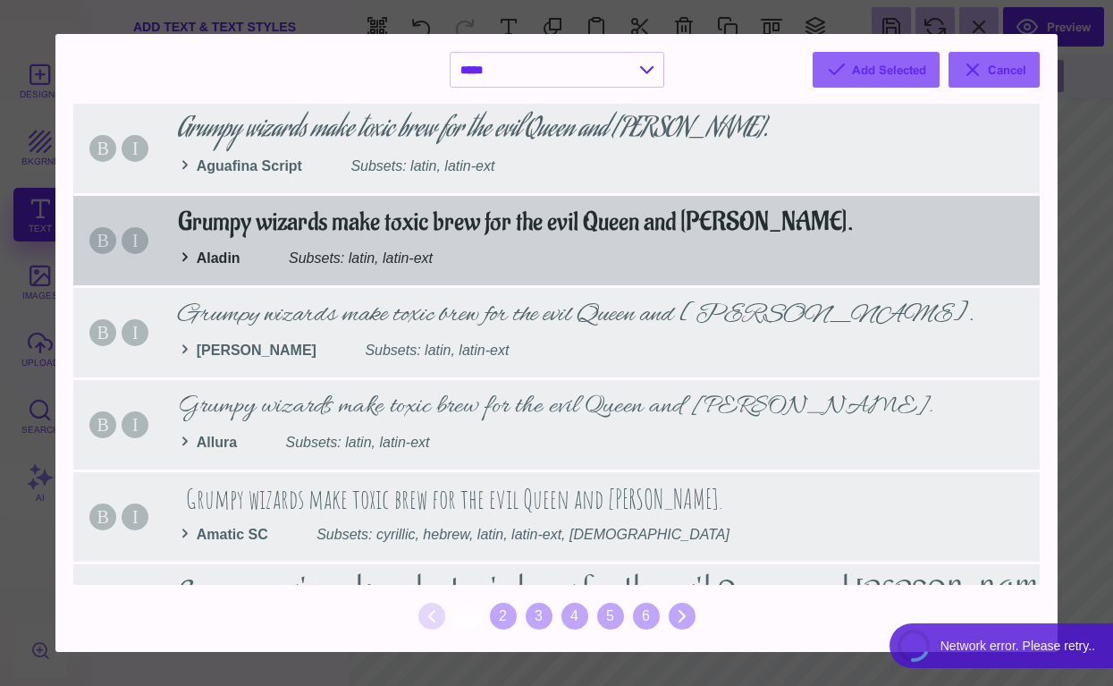
scroll to position [0, 0]
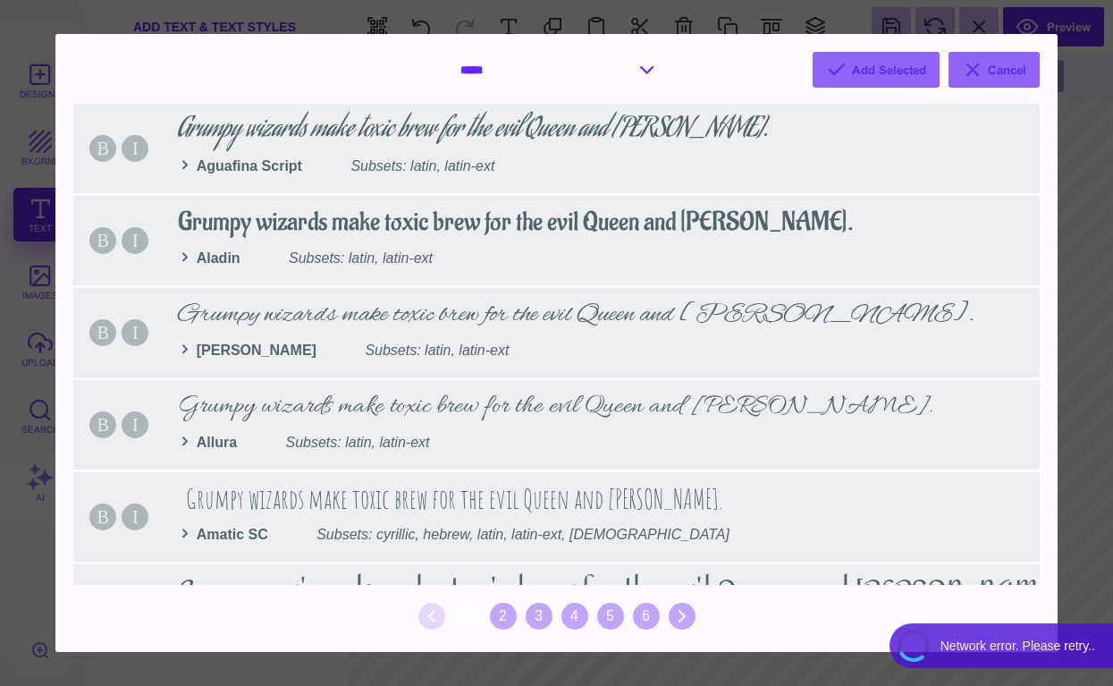
select select "*"
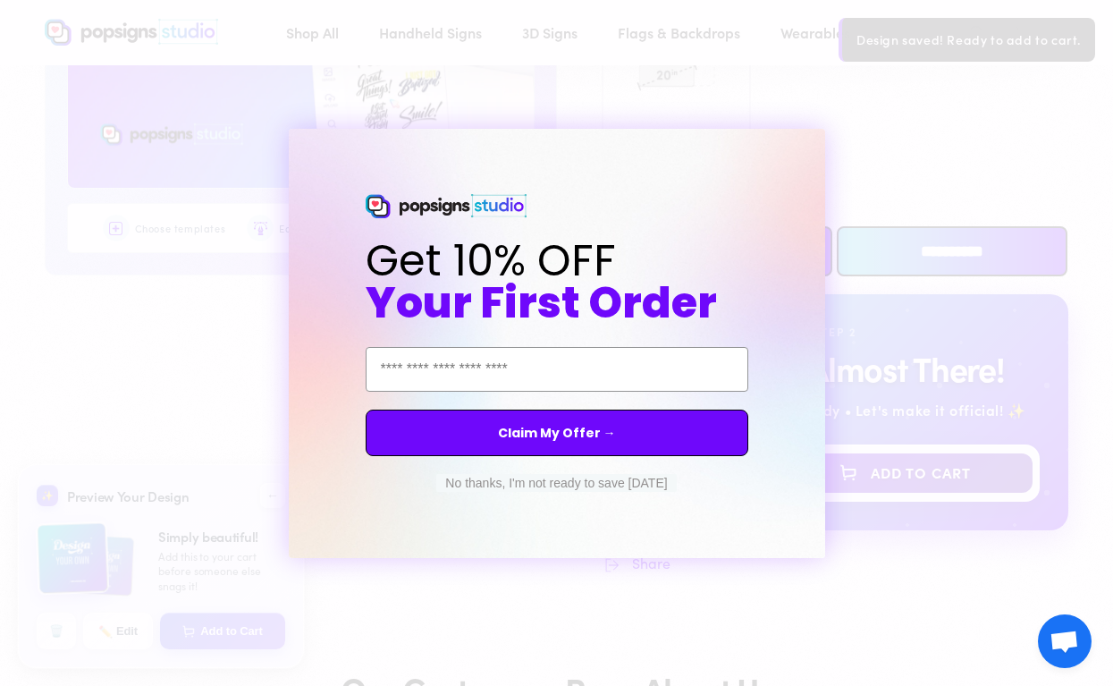
scroll to position [950, 0]
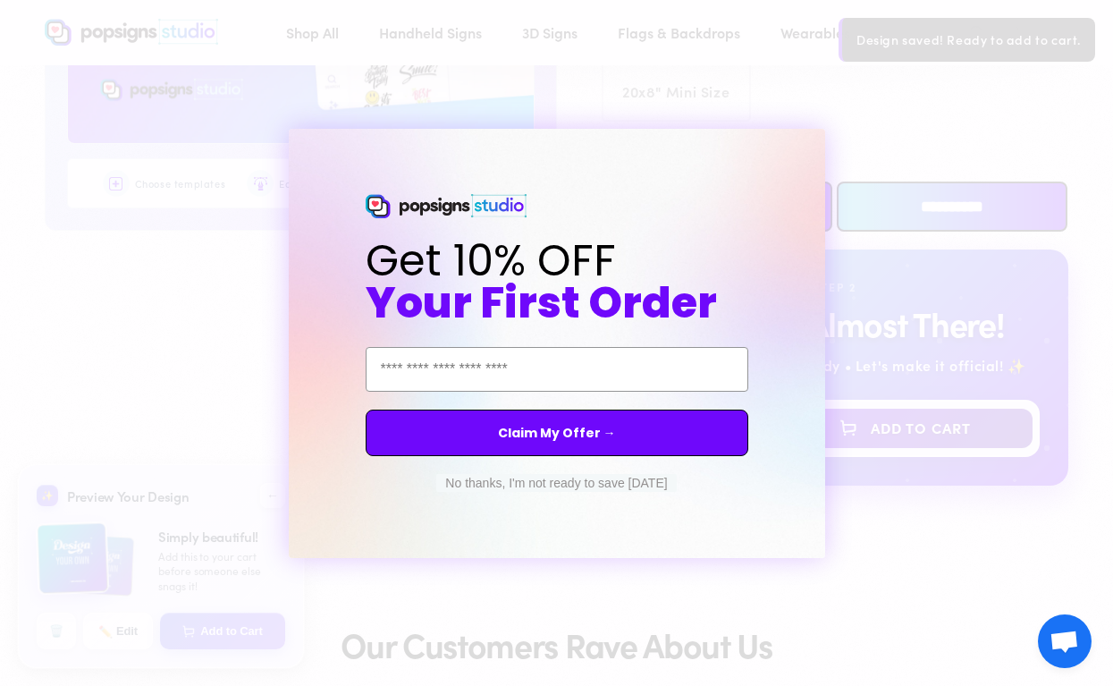
click at [816, 149] on form "Get 10% OFF Your First Order Email Address Claim My Offer → No thanks, I'm not …" at bounding box center [557, 343] width 536 height 429
click at [775, 189] on form "Get 10% OFF Your First Order Email Address Claim My Offer → No thanks, I'm not …" at bounding box center [557, 343] width 536 height 429
click at [829, 148] on circle "Close dialog" at bounding box center [826, 144] width 17 height 17
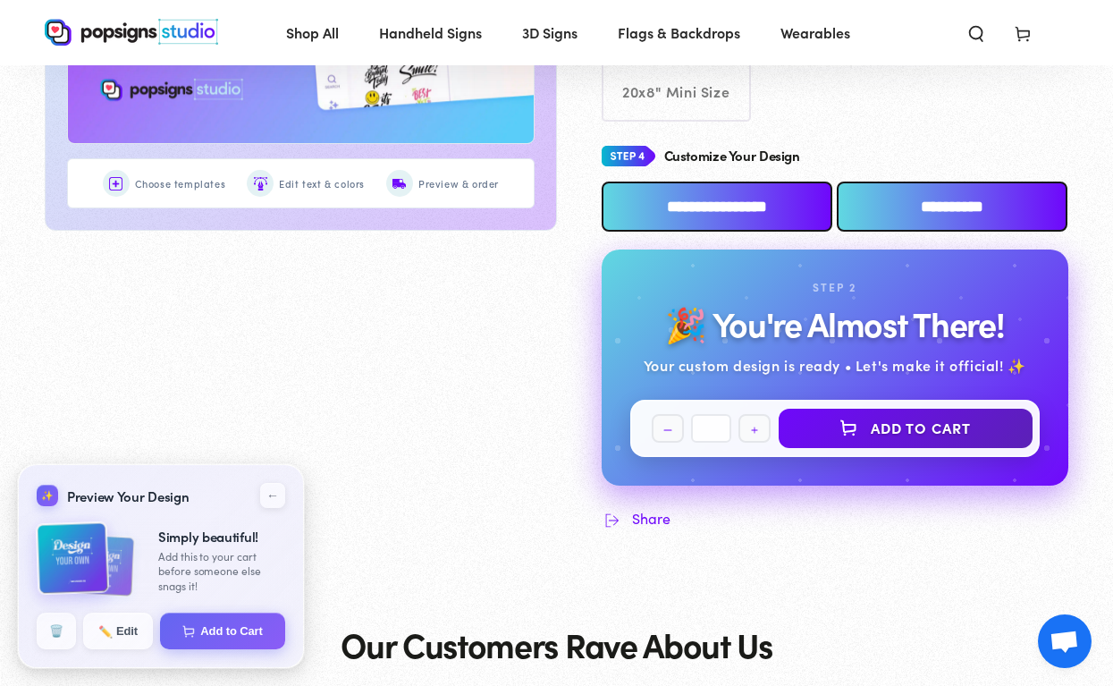
click at [794, 221] on input "**********" at bounding box center [717, 206] width 231 height 50
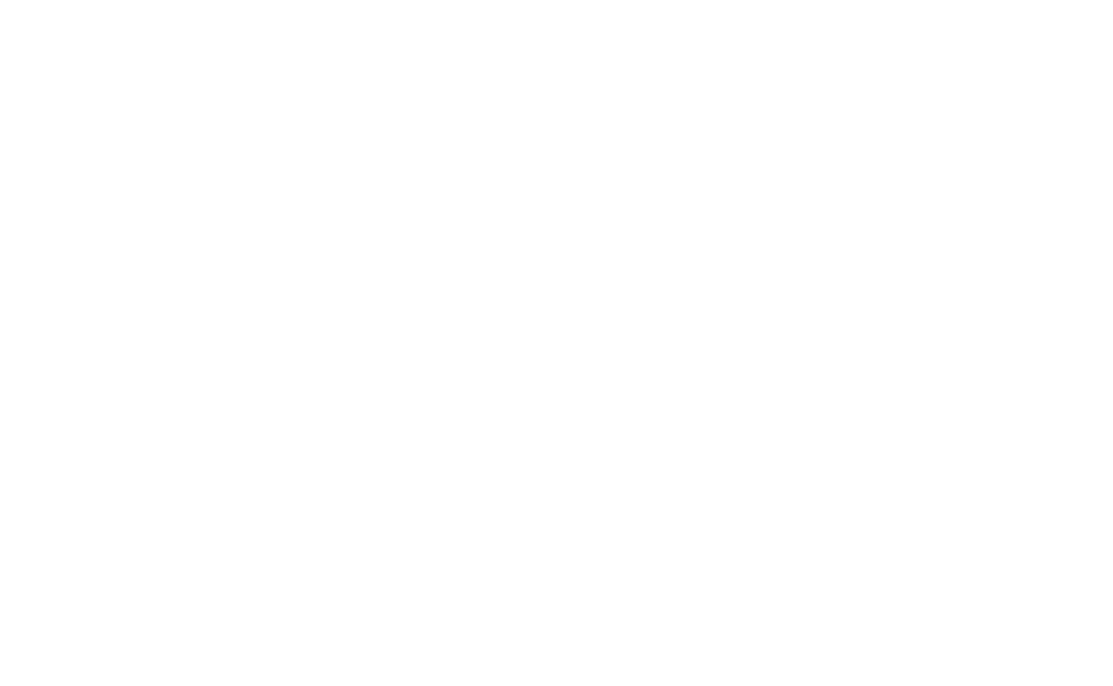
scroll to position [0, 0]
type textarea "An ancient tree with a door leading to a magical world"
